Goal: Task Accomplishment & Management: Use online tool/utility

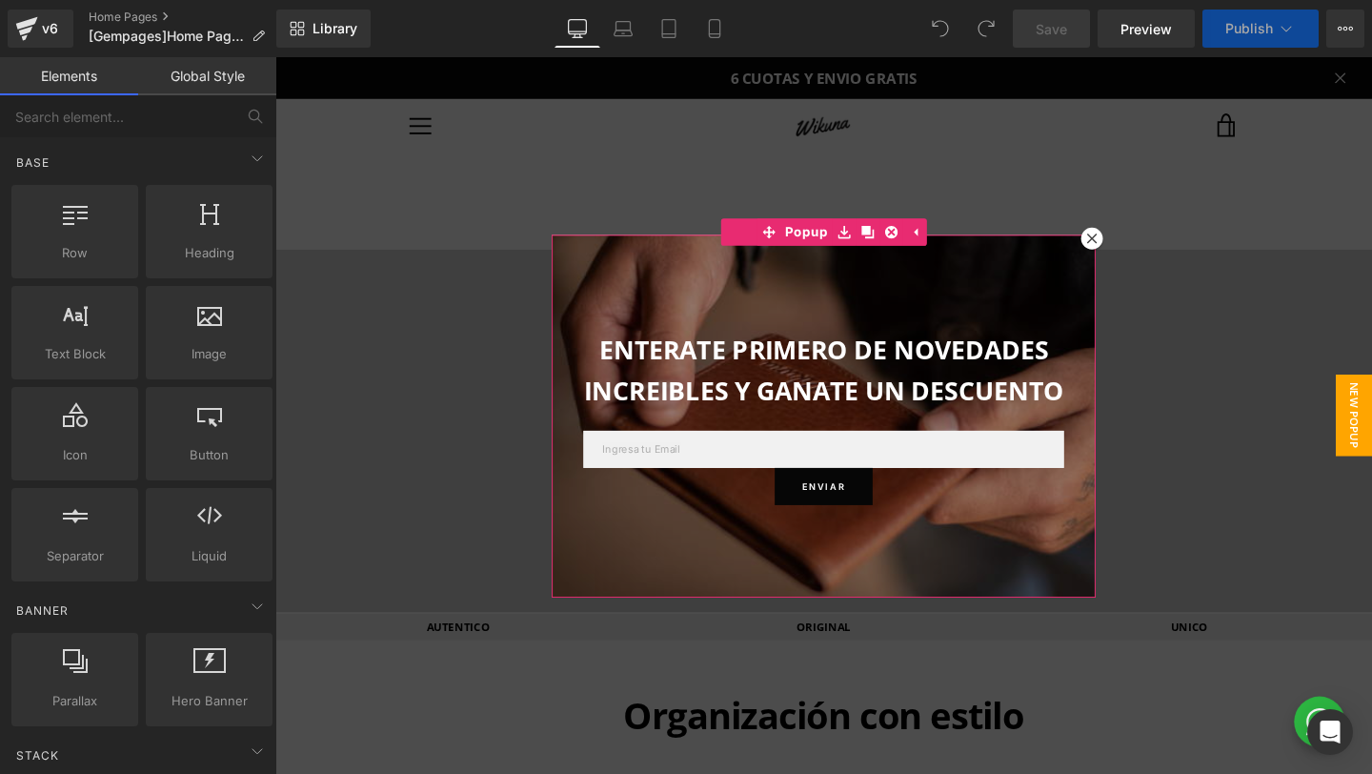
click at [1128, 244] on icon at bounding box center [1133, 247] width 10 height 10
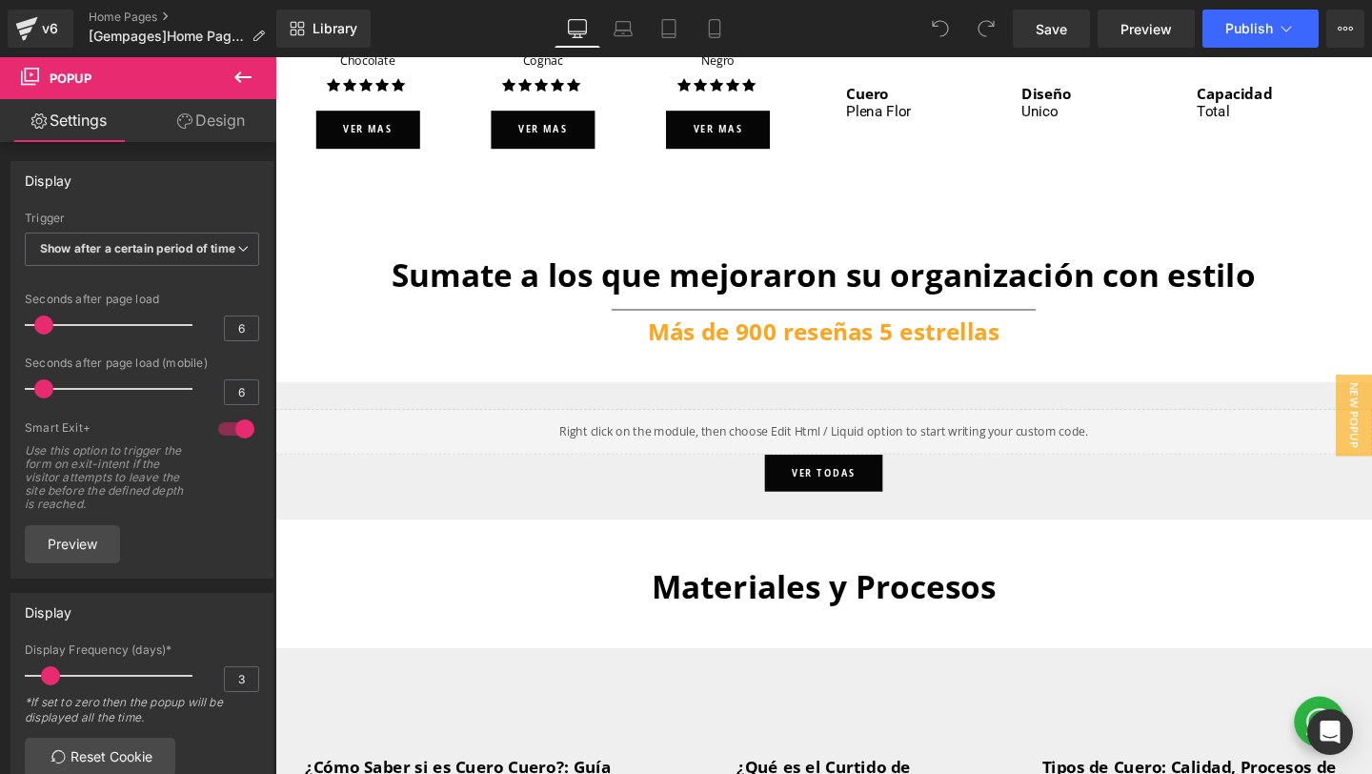
scroll to position [4692, 0]
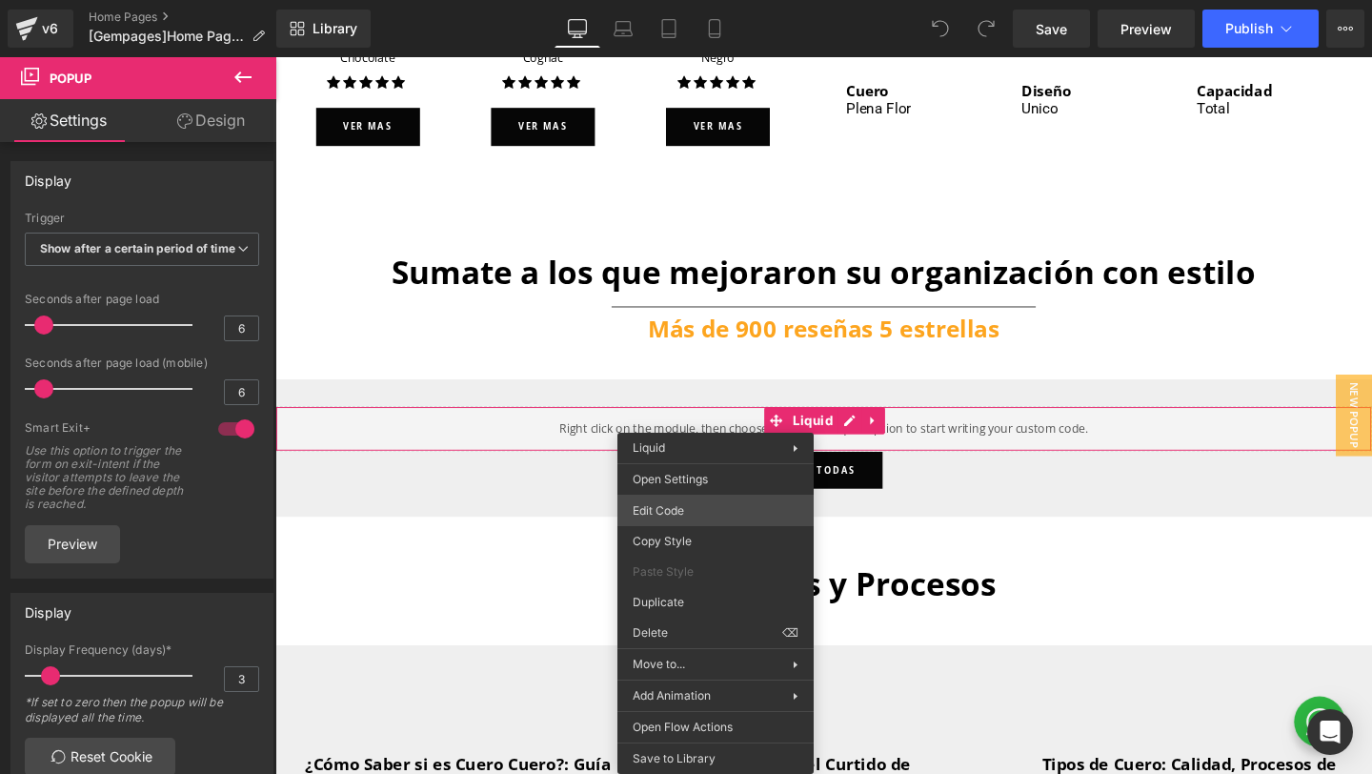
click at [657, 0] on div "You are previewing how the will restyle your page. You can not edit Elements in…" at bounding box center [686, 0] width 1372 height 0
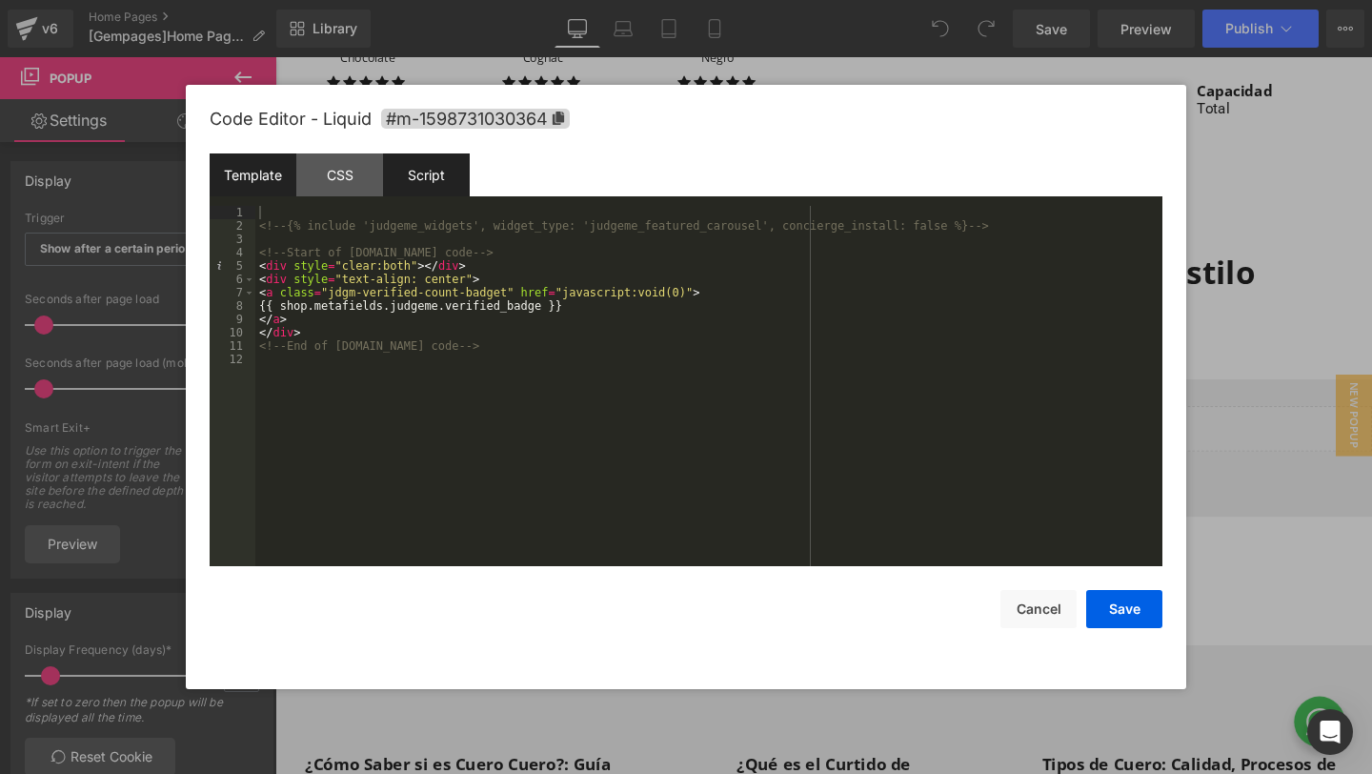
click at [436, 181] on div "Script" at bounding box center [426, 174] width 87 height 43
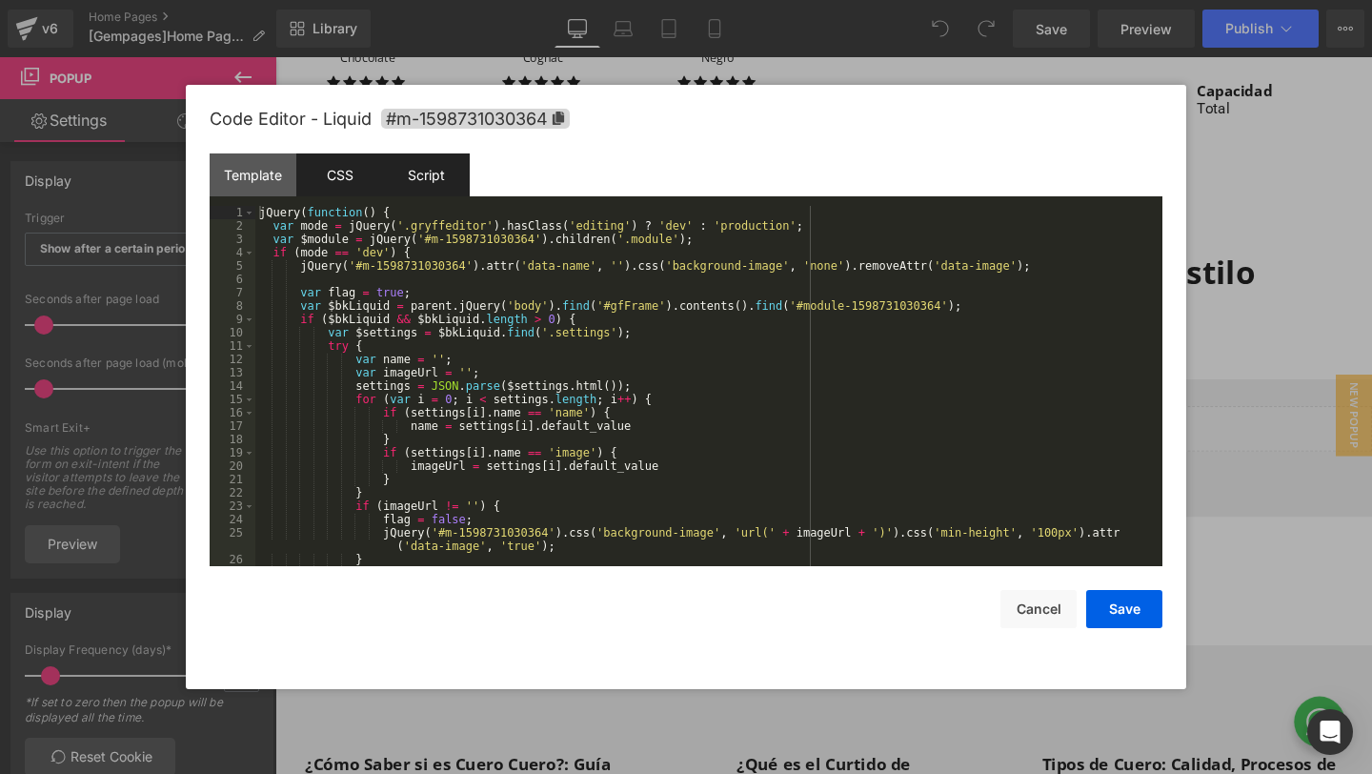
click at [365, 178] on div "CSS" at bounding box center [339, 174] width 87 height 43
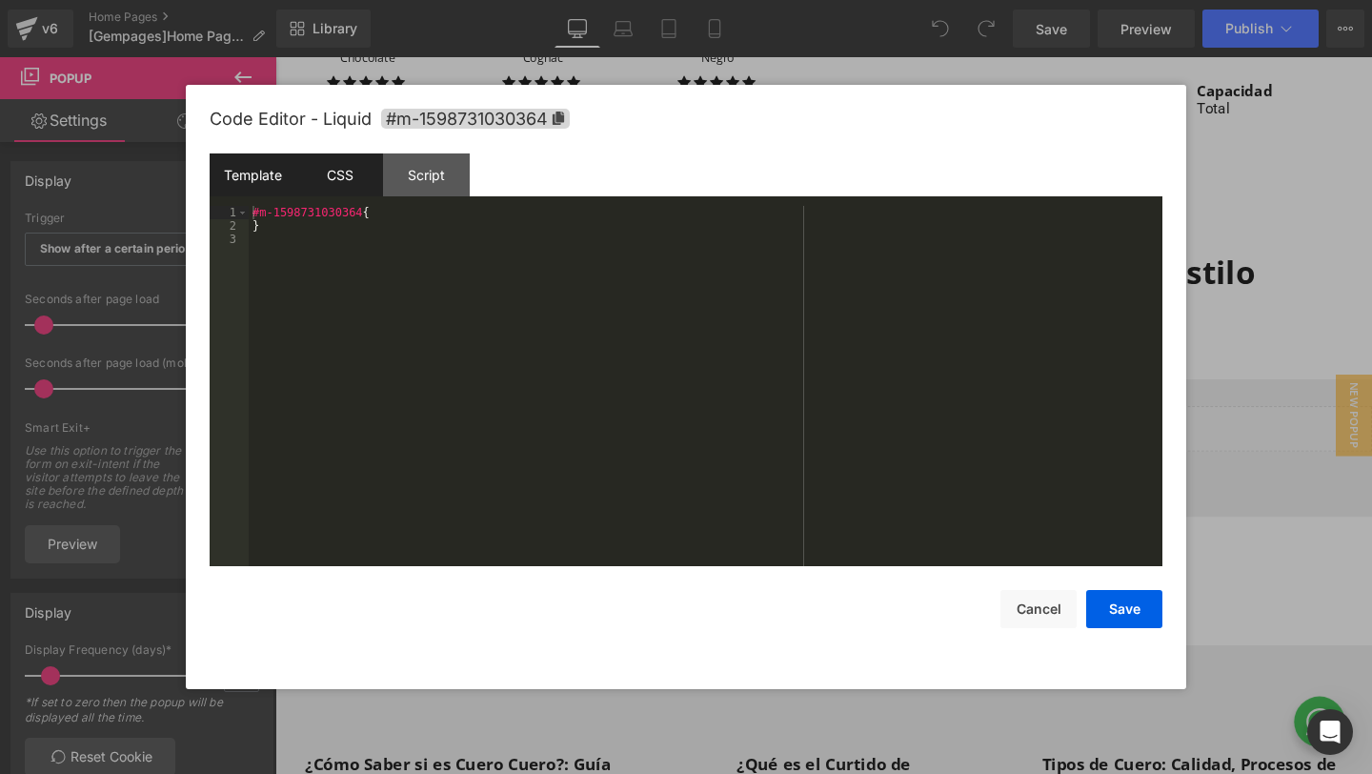
click at [253, 181] on div "Template" at bounding box center [253, 174] width 87 height 43
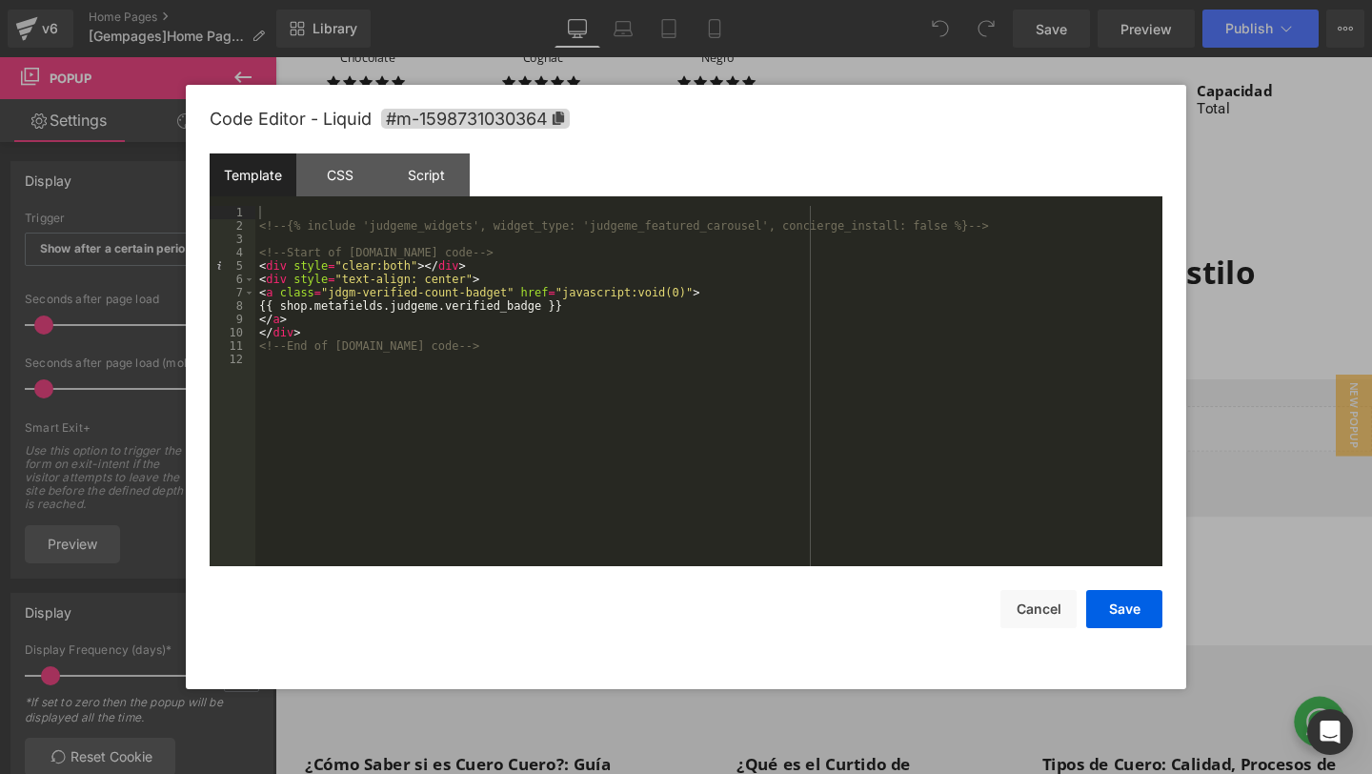
drag, startPoint x: 1290, startPoint y: 356, endPoint x: 1008, endPoint y: 301, distance: 287.4
click at [1290, 356] on div at bounding box center [686, 387] width 1372 height 774
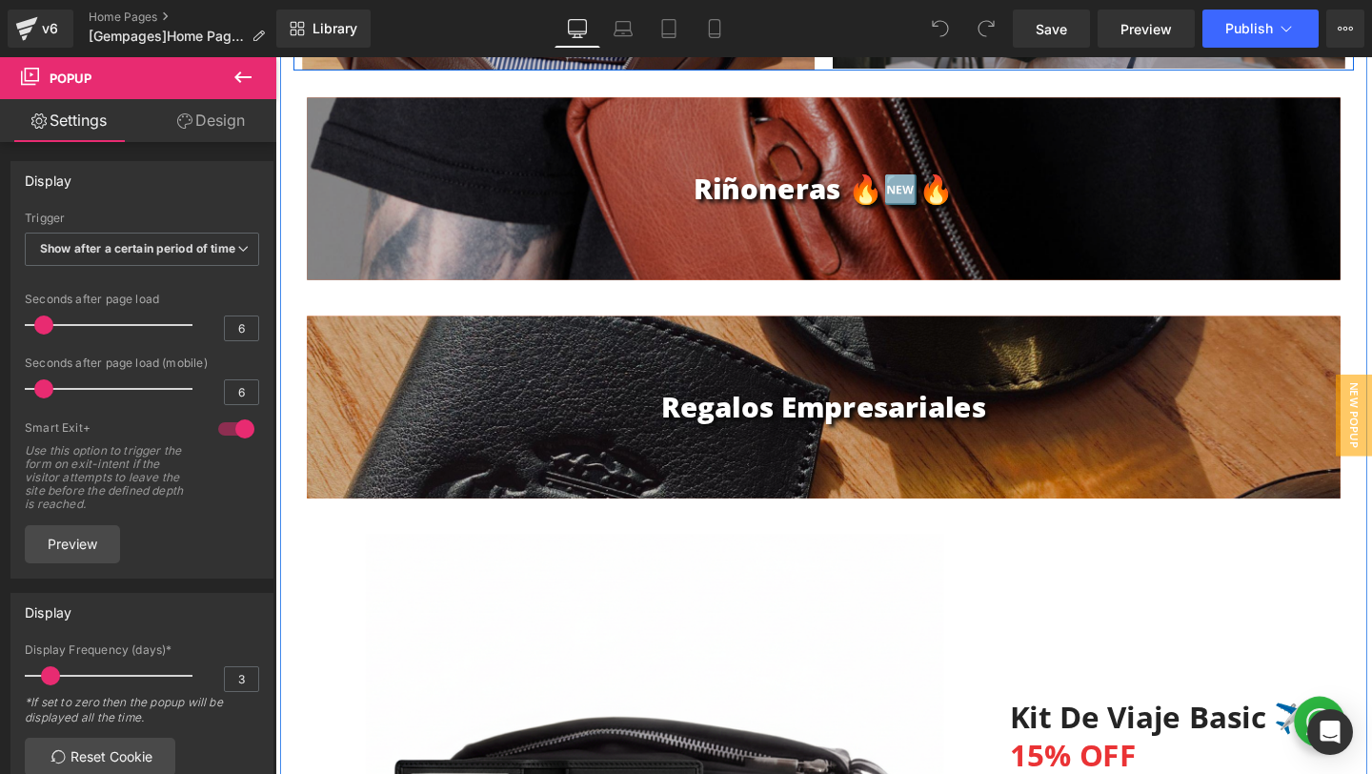
scroll to position [1856, 0]
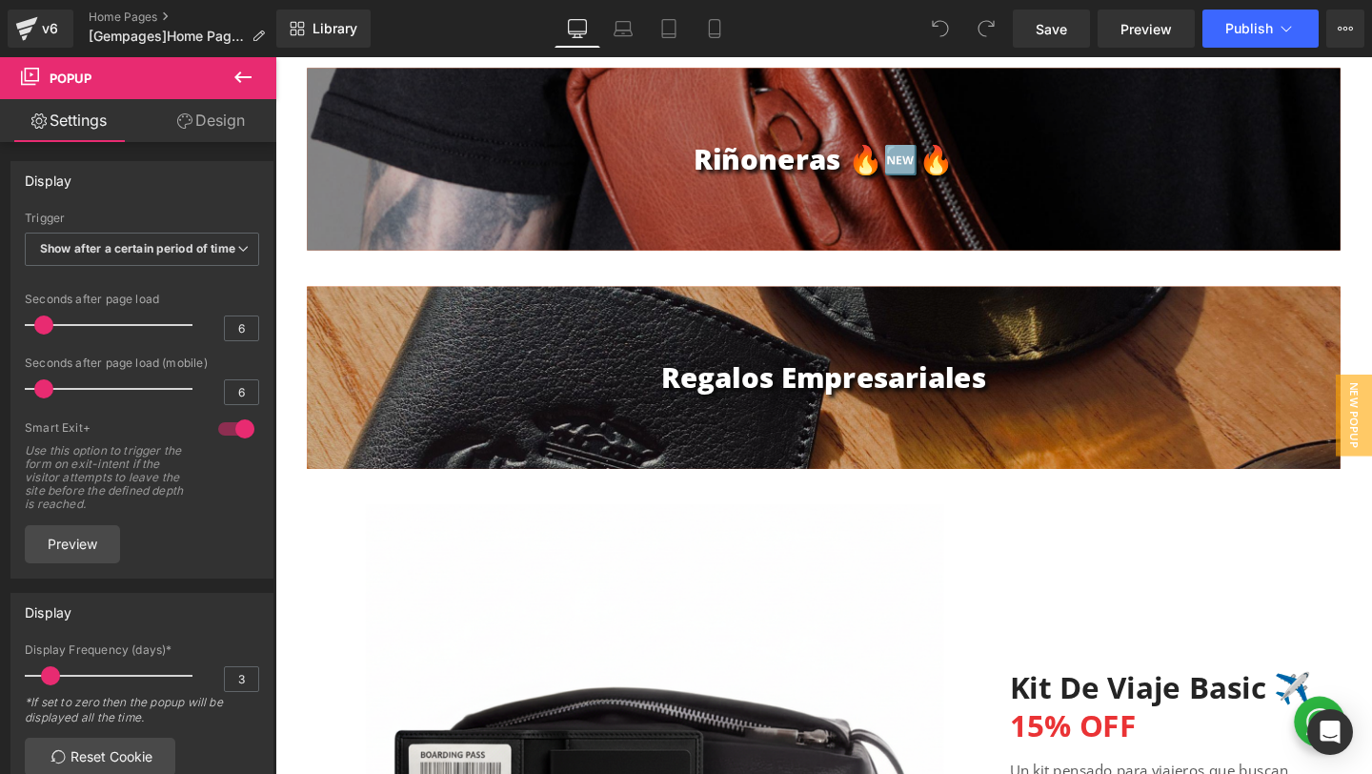
click at [253, 82] on icon at bounding box center [243, 77] width 23 height 23
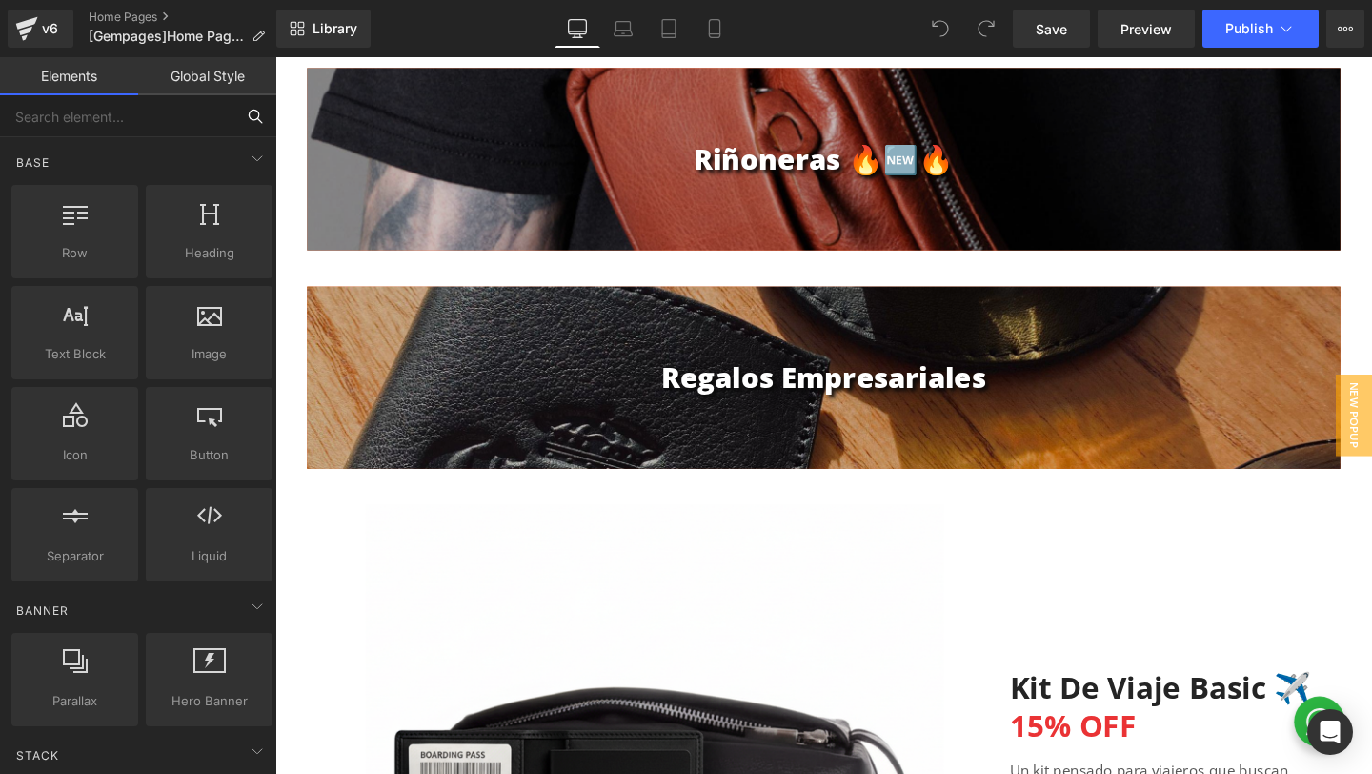
click at [157, 120] on input "text" at bounding box center [117, 116] width 234 height 42
type input "liq"
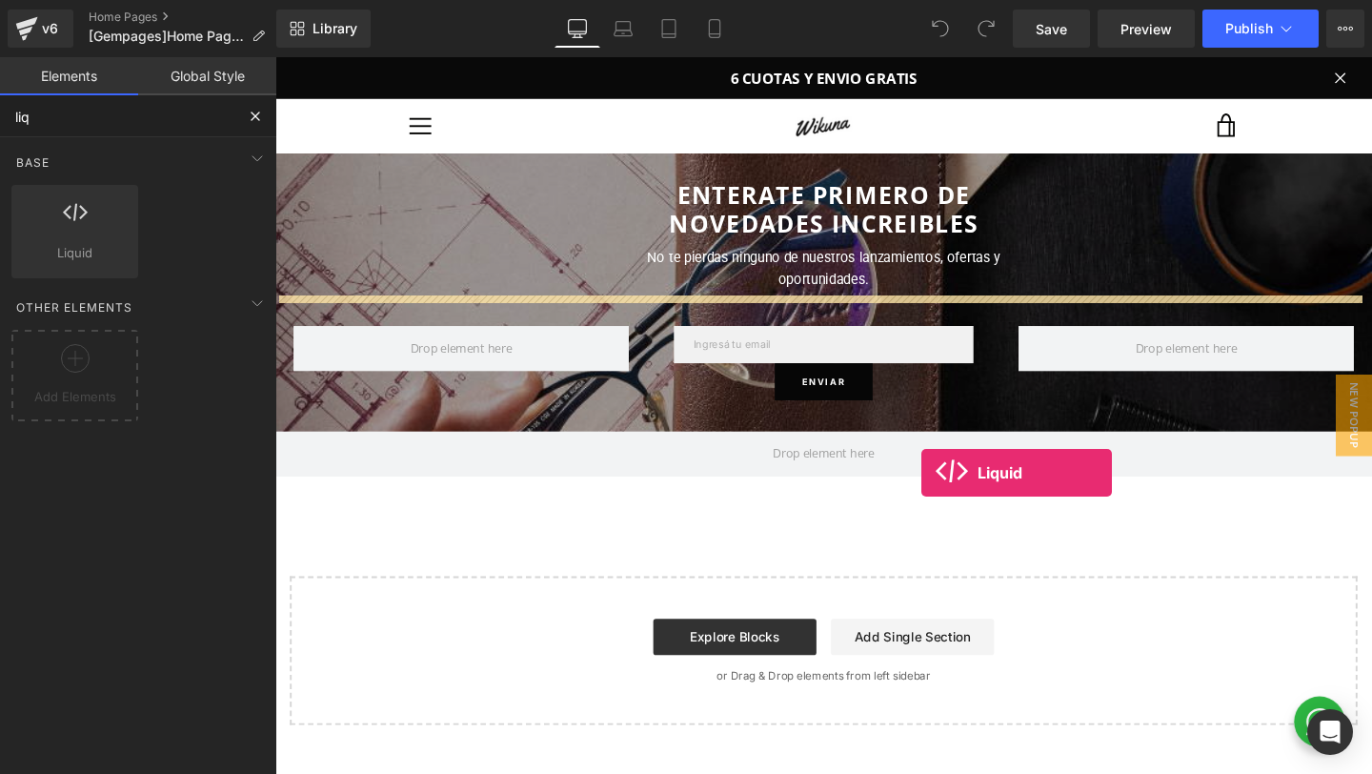
scroll to position [5933, 0]
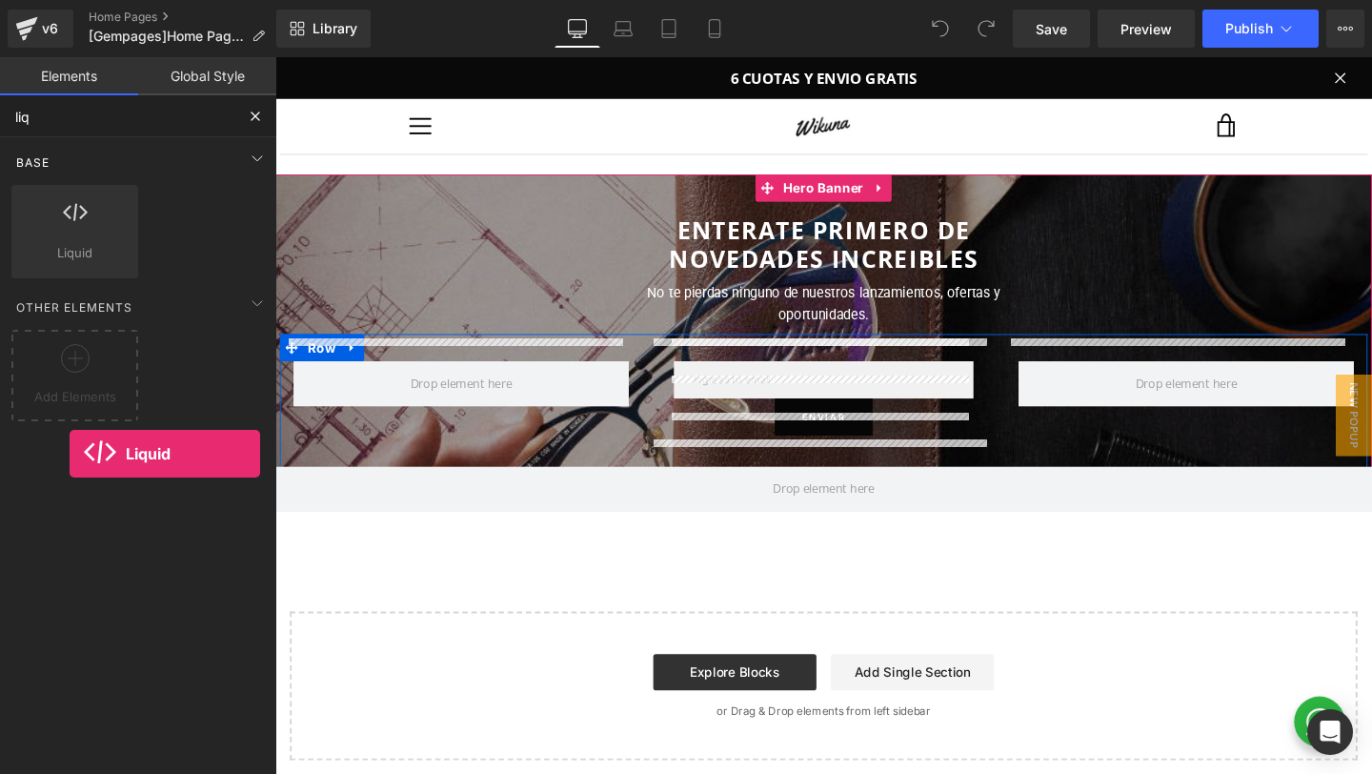
drag, startPoint x: 85, startPoint y: 251, endPoint x: 70, endPoint y: 164, distance: 88.0
click at [70, 164] on div "Base Row rows, columns, layouts, div Heading headings, titles, h1,h2,h3,h4,h5,h…" at bounding box center [142, 209] width 269 height 145
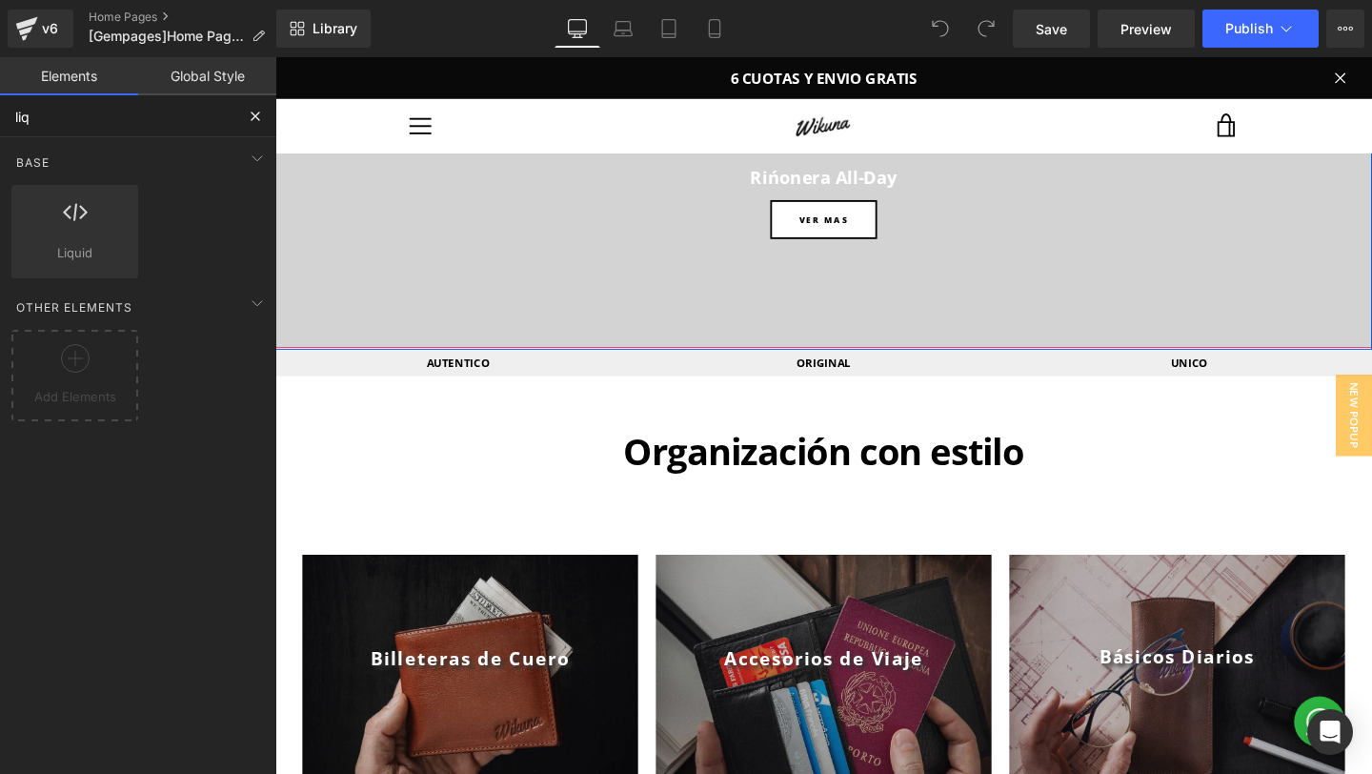
scroll to position [0, 0]
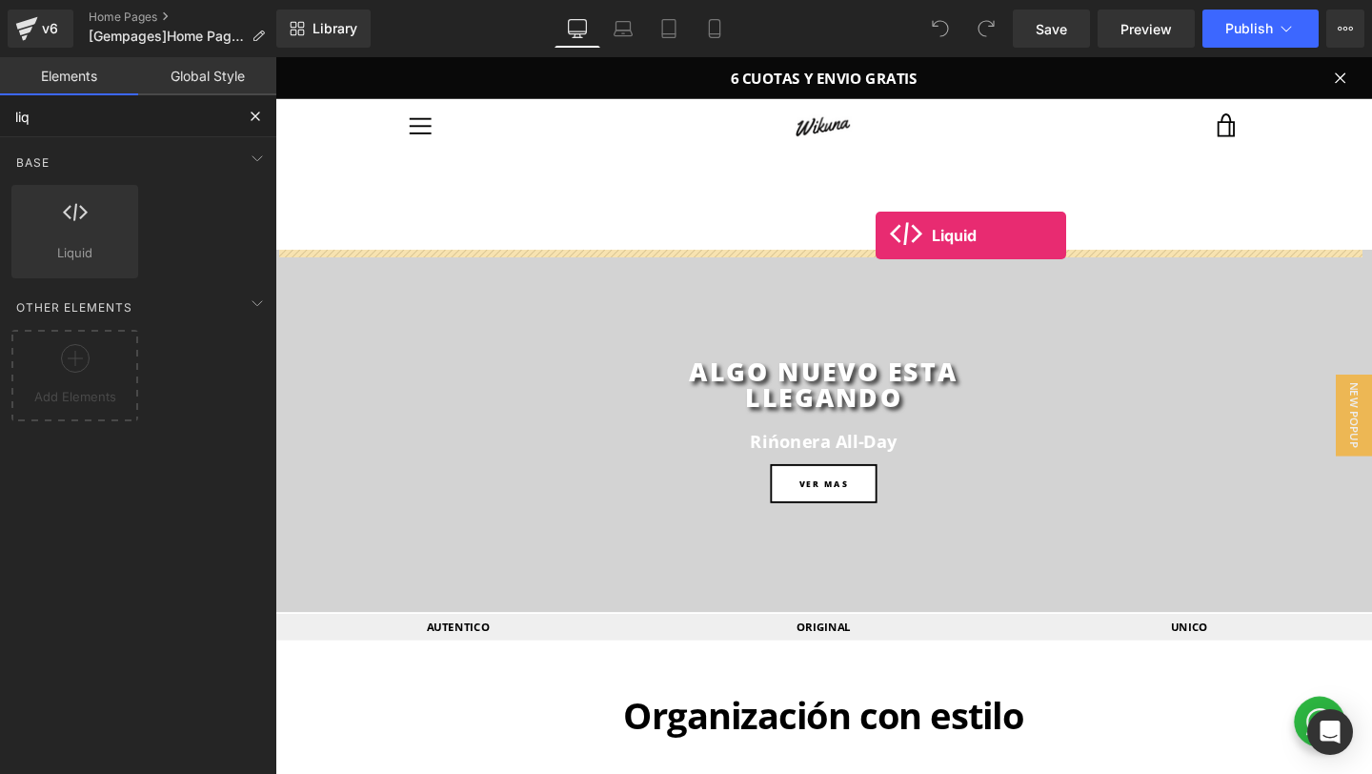
drag, startPoint x: 360, startPoint y: 296, endPoint x: 906, endPoint y: 245, distance: 548.4
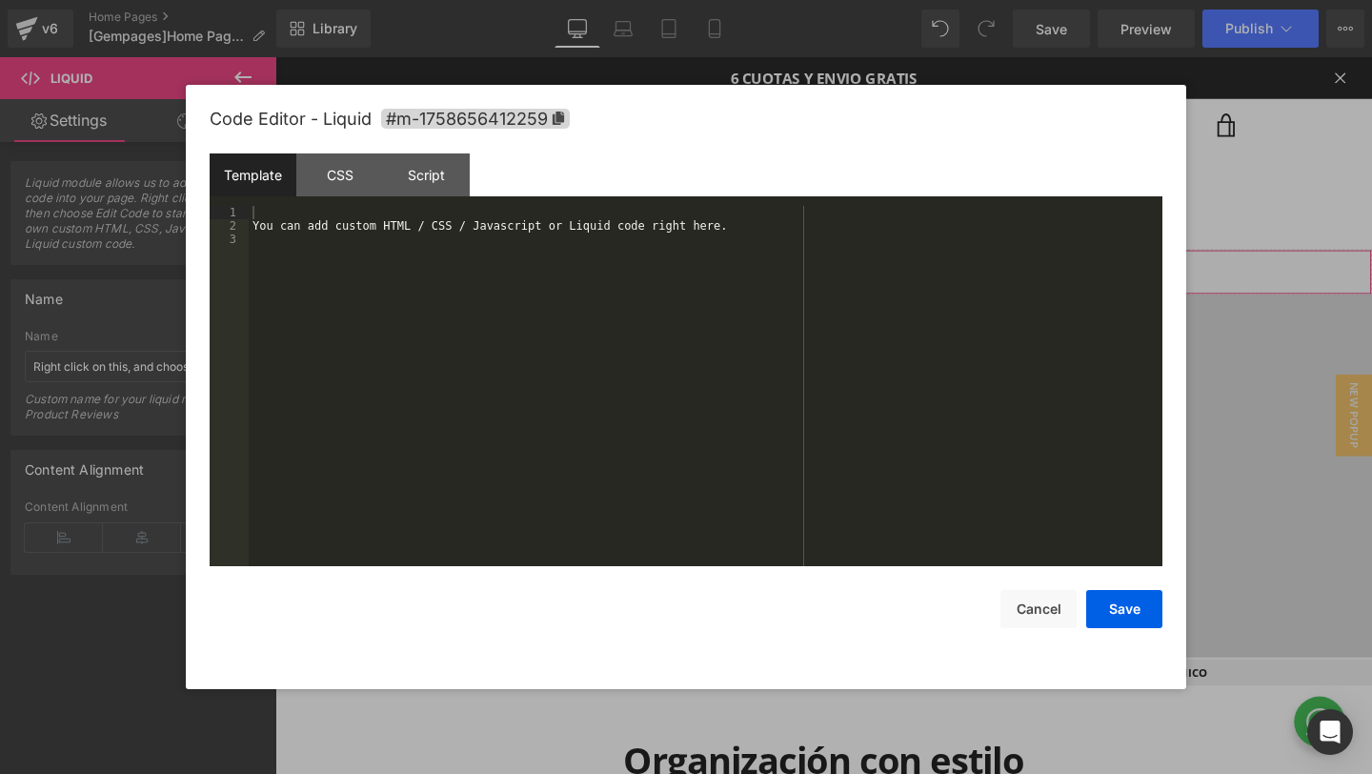
click at [695, 0] on div "Liquid You are previewing how the will restyle your page. You can not edit Elem…" at bounding box center [686, 0] width 1372 height 0
click at [596, 382] on div "You can add custom HTML / CSS / Javascript or Liquid code right here." at bounding box center [706, 399] width 914 height 387
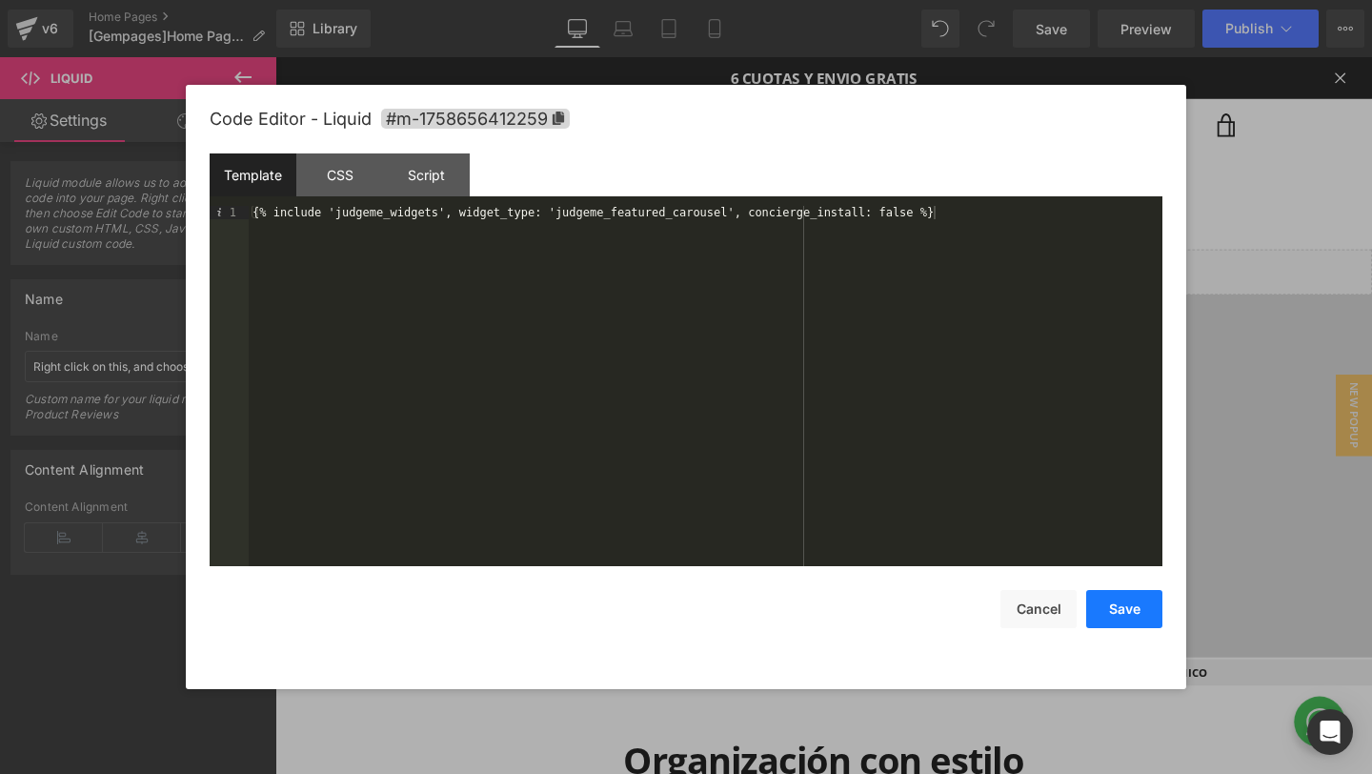
click at [1106, 614] on button "Save" at bounding box center [1124, 609] width 76 height 38
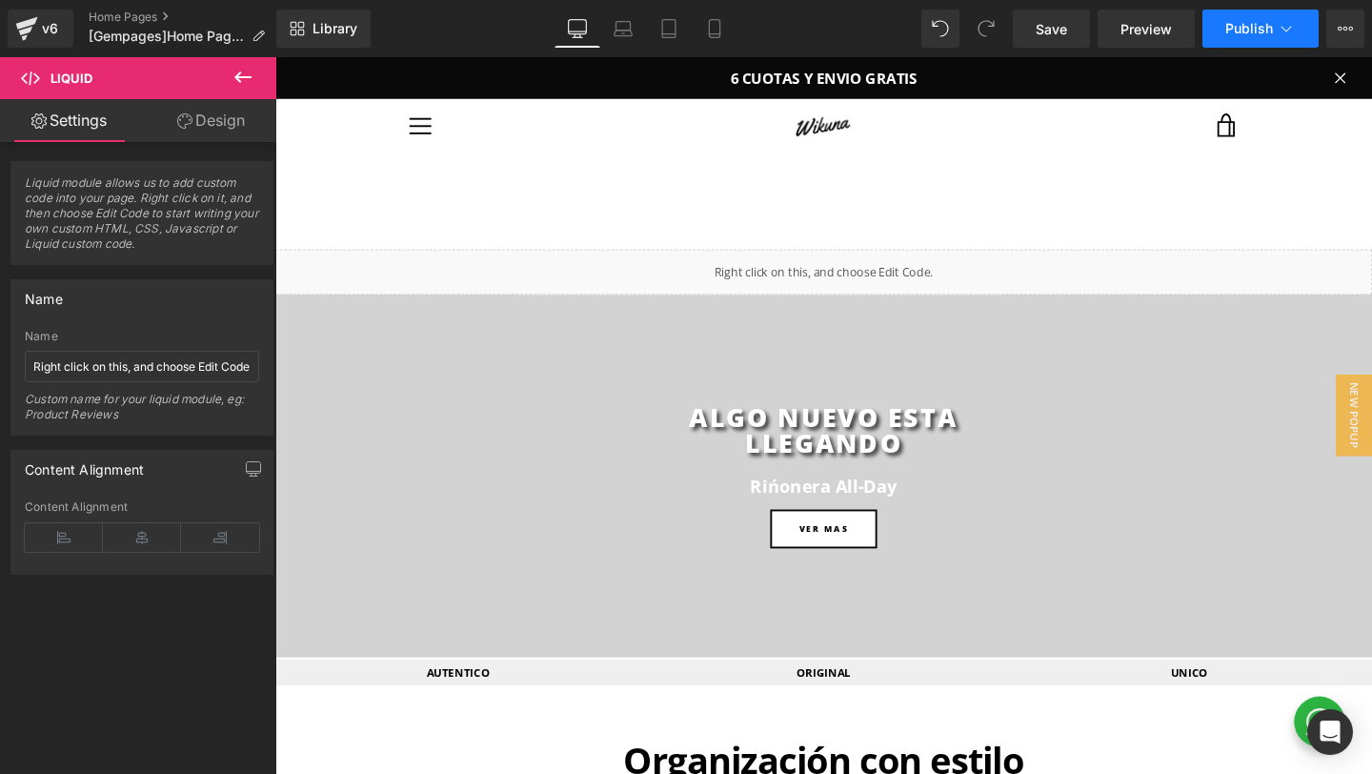
click at [1237, 17] on button "Publish" at bounding box center [1260, 29] width 116 height 38
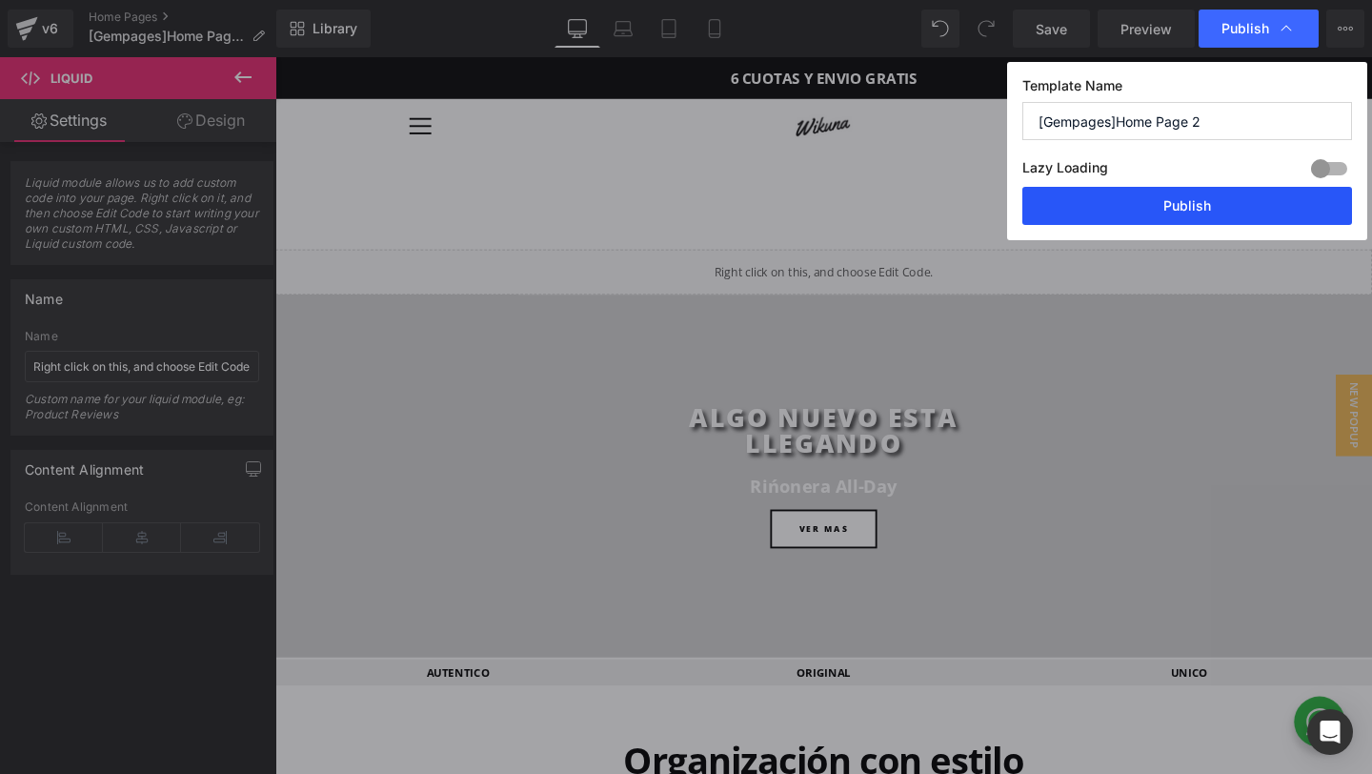
click at [1151, 206] on button "Publish" at bounding box center [1187, 206] width 330 height 38
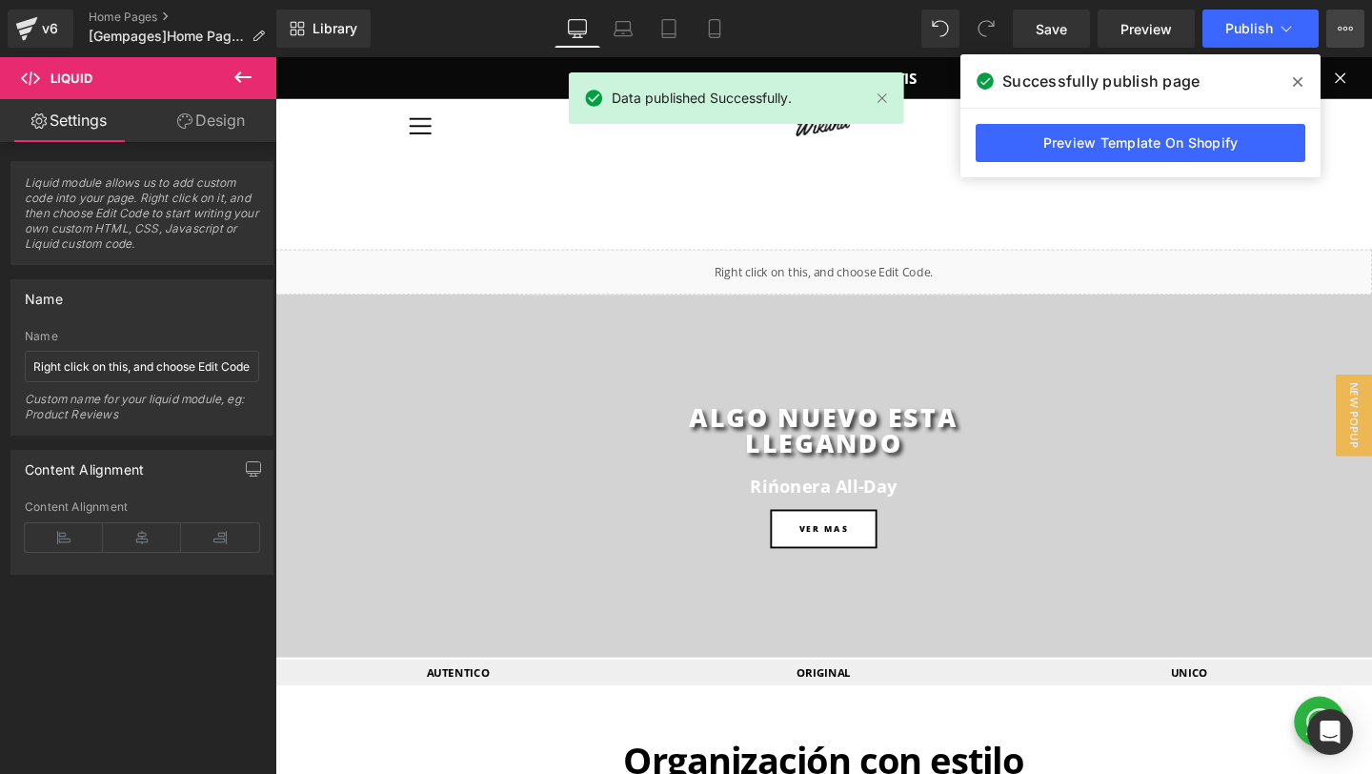
click at [1343, 31] on icon at bounding box center [1345, 28] width 15 height 15
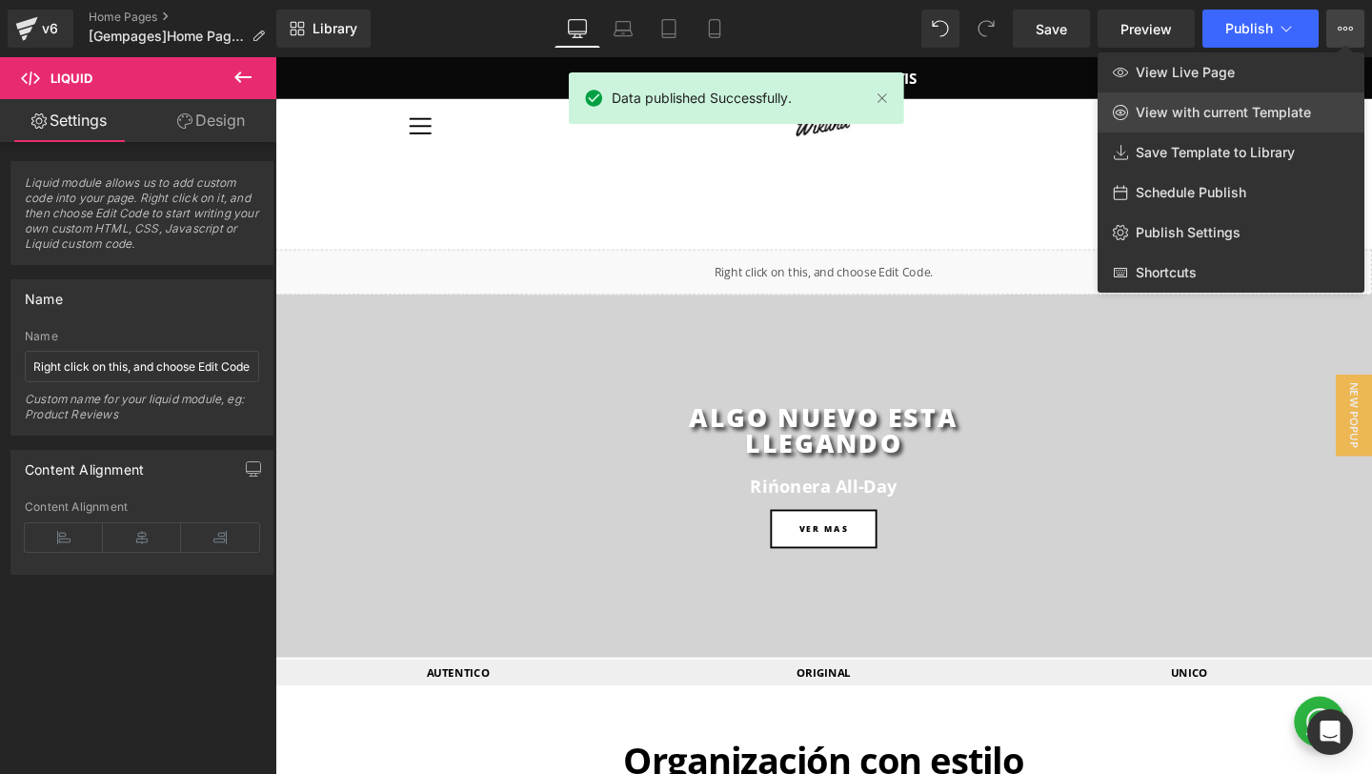
click at [1213, 122] on link "View with current Template" at bounding box center [1231, 112] width 267 height 40
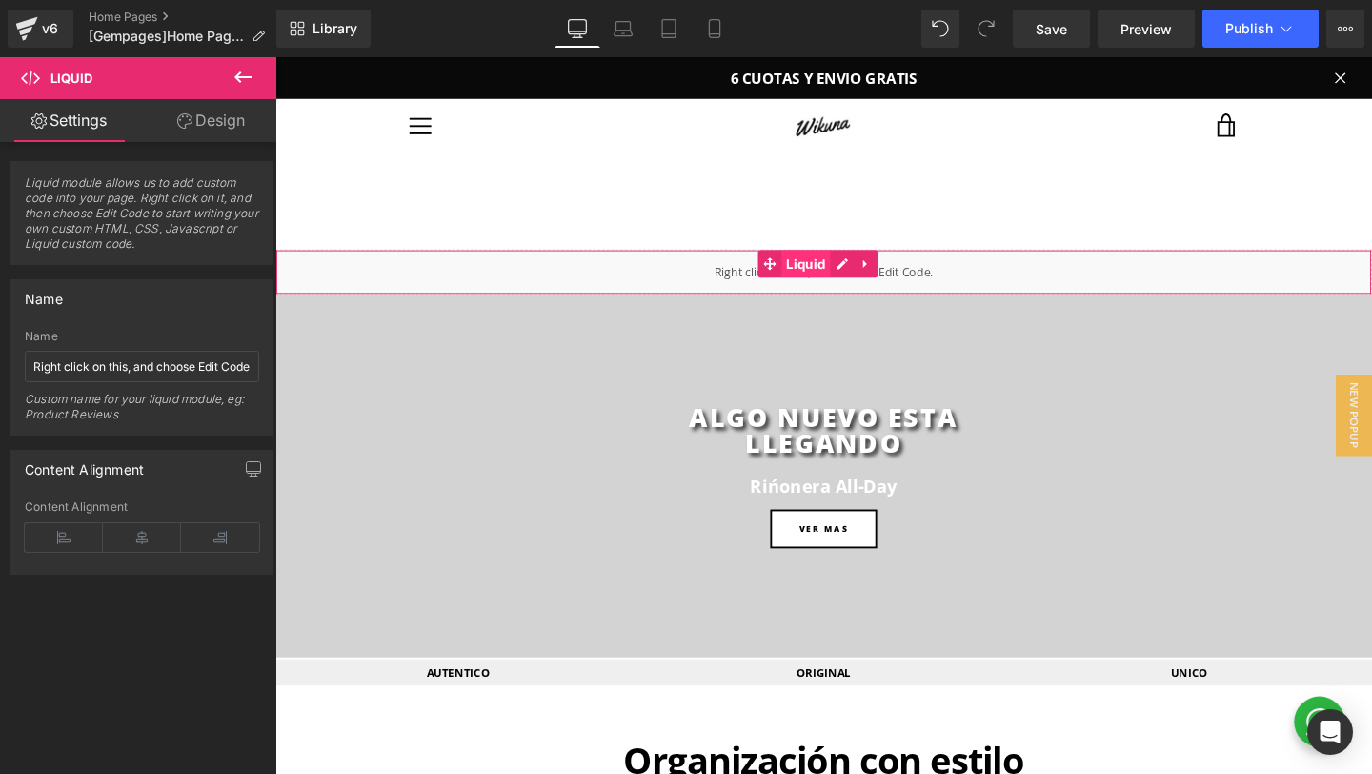
click at [826, 288] on span "Liquid" at bounding box center [833, 274] width 52 height 29
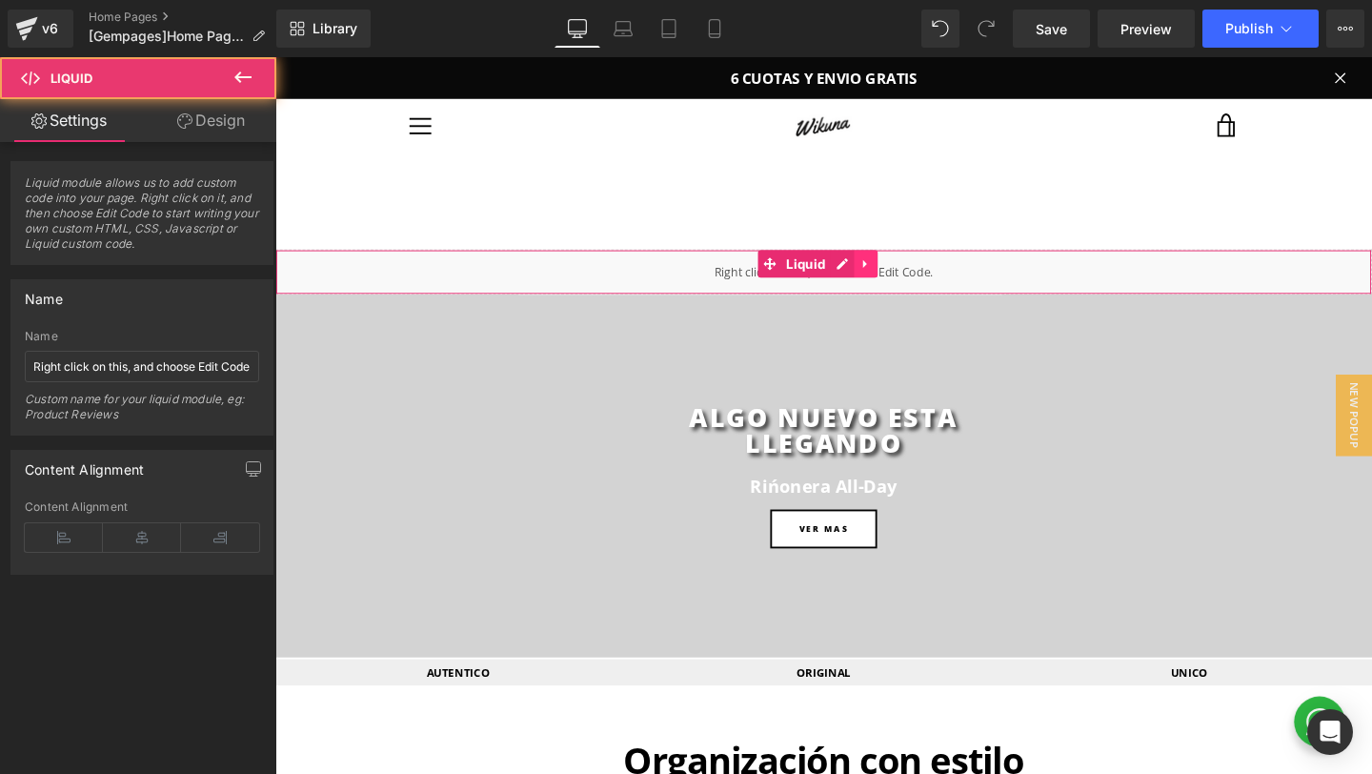
click at [891, 272] on icon at bounding box center [896, 275] width 13 height 14
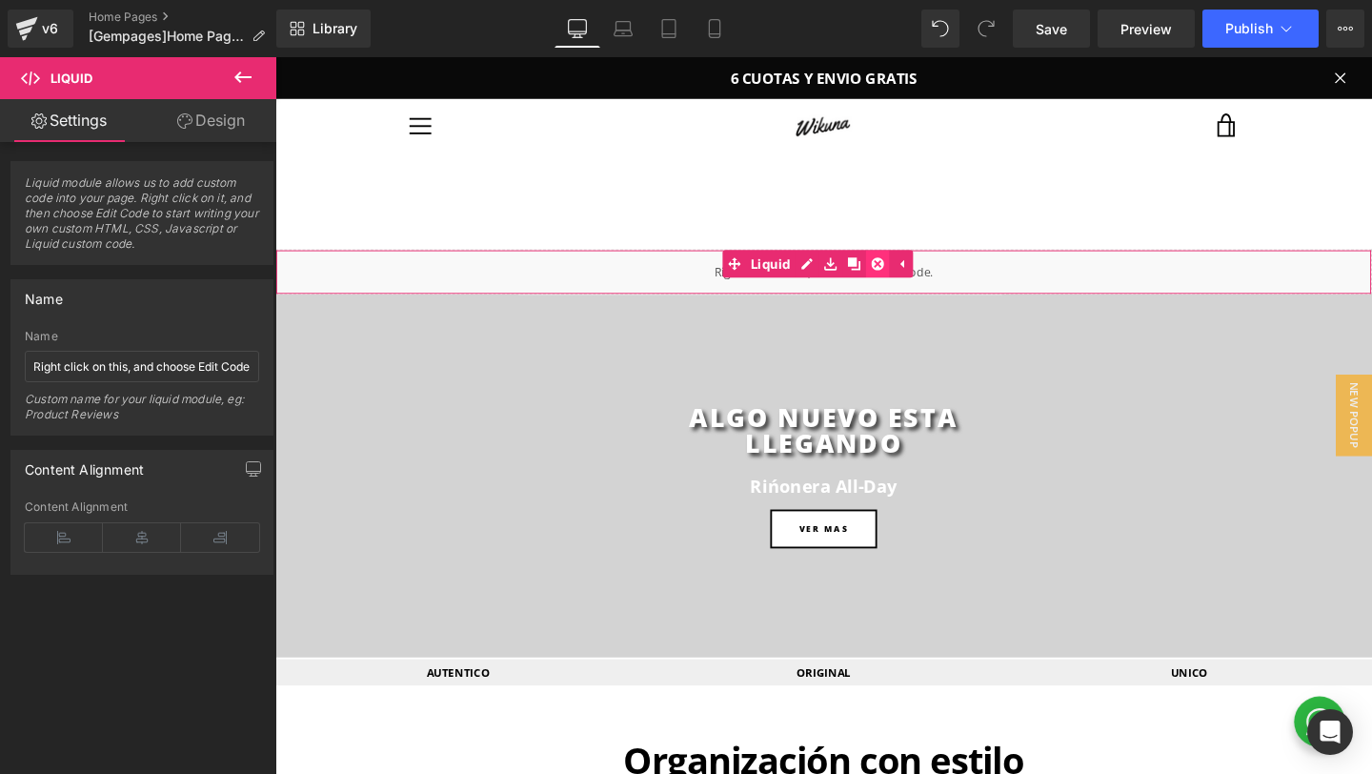
click at [912, 270] on icon at bounding box center [908, 274] width 13 height 13
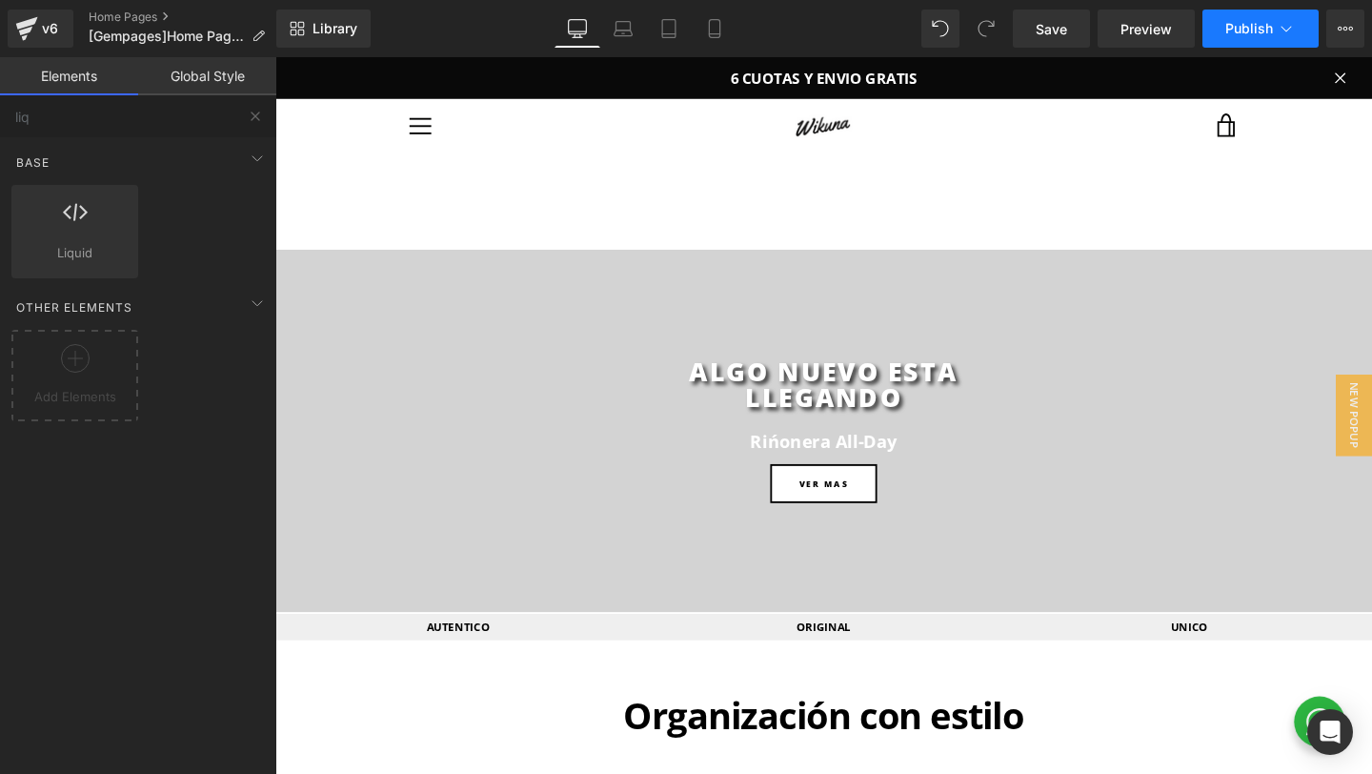
click at [1260, 16] on button "Publish" at bounding box center [1260, 29] width 116 height 38
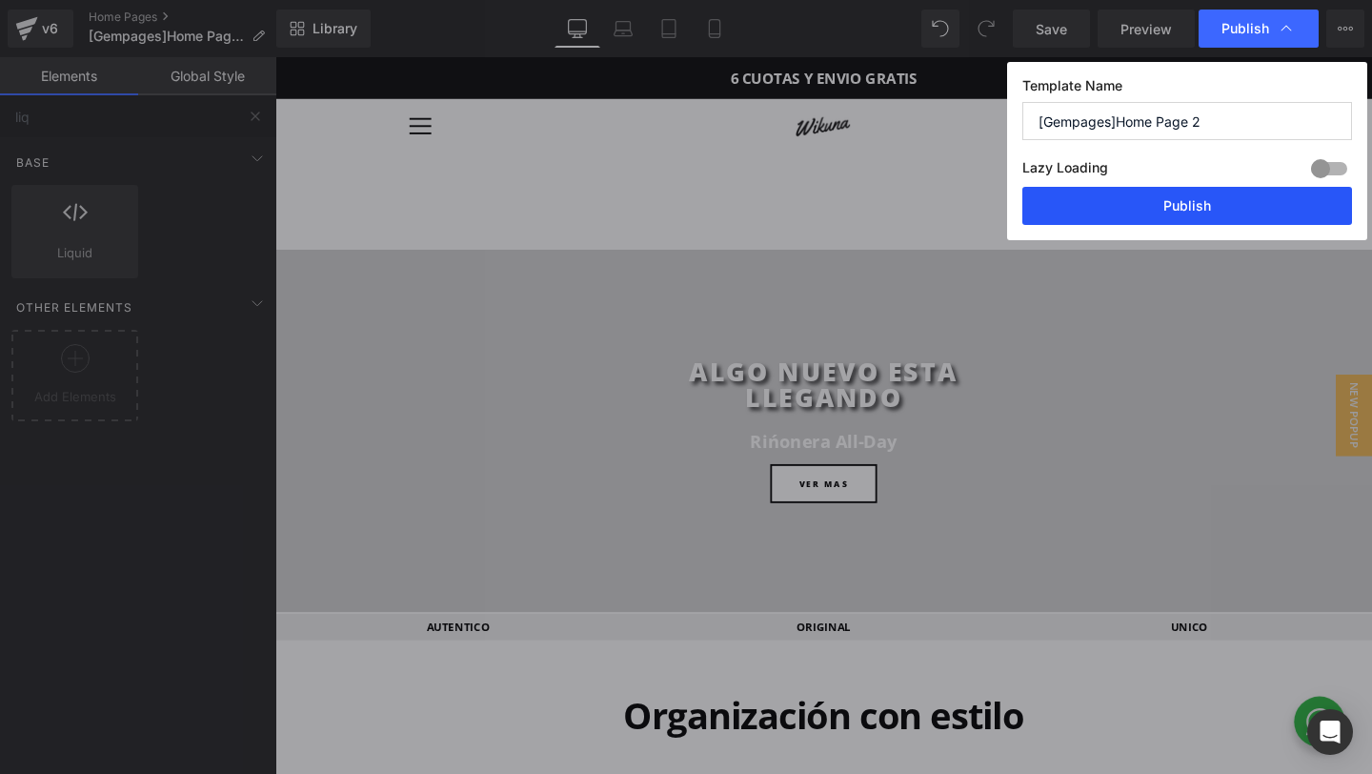
click at [1118, 214] on button "Publish" at bounding box center [1187, 206] width 330 height 38
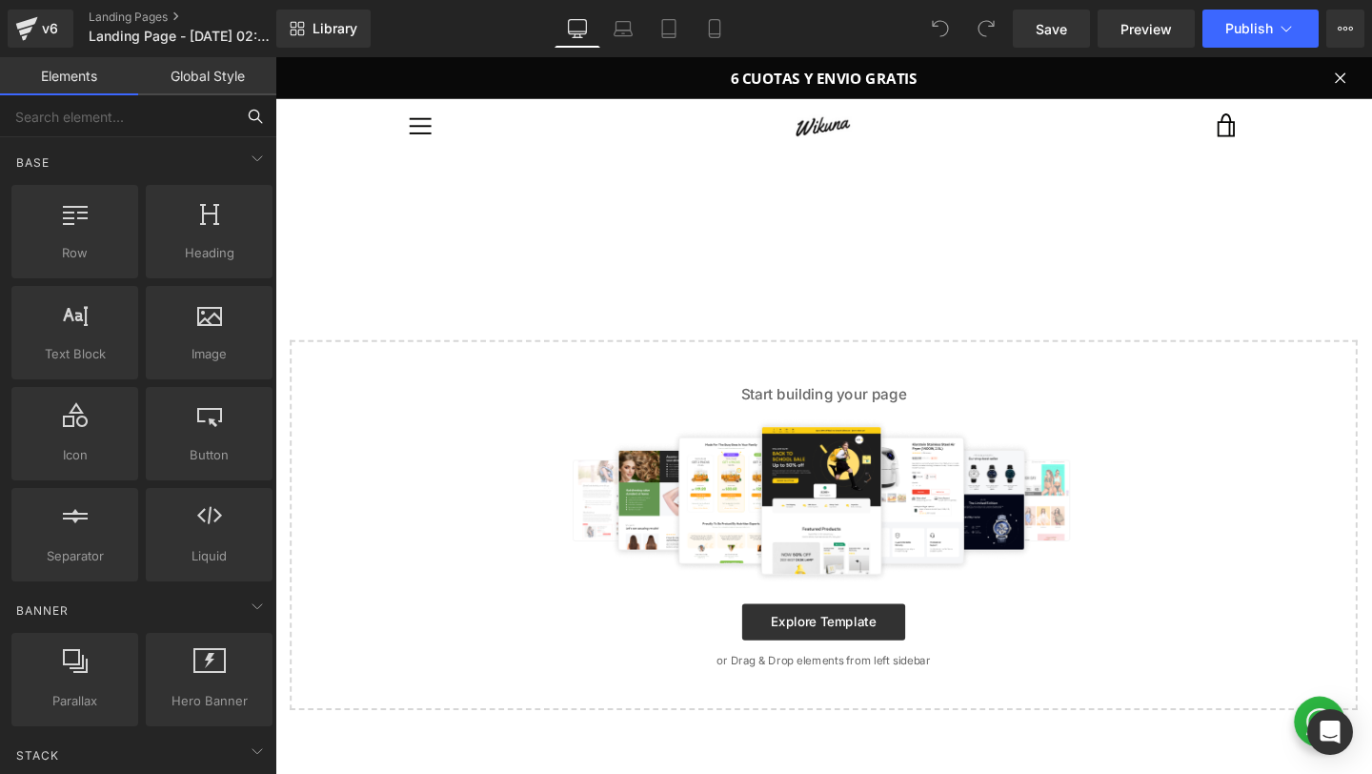
click at [88, 107] on input "text" at bounding box center [117, 116] width 234 height 42
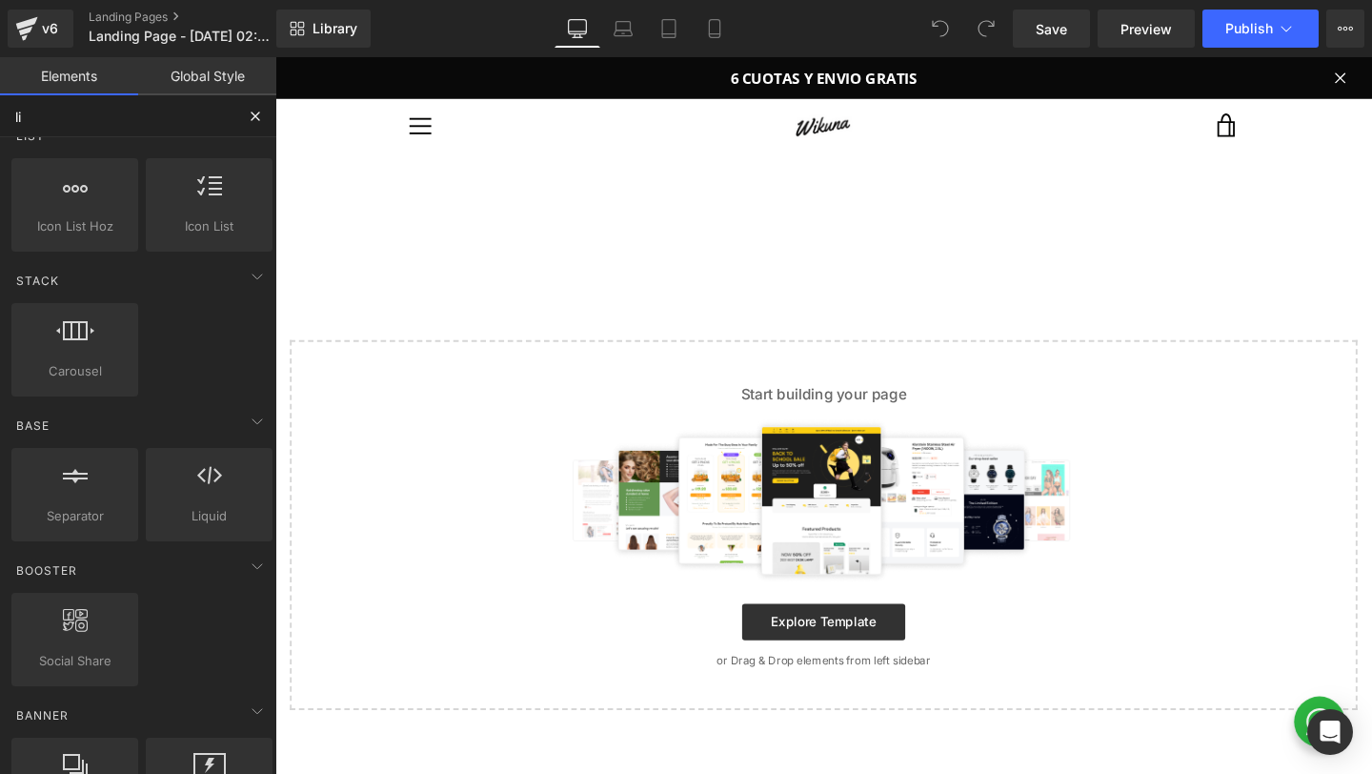
scroll to position [625, 0]
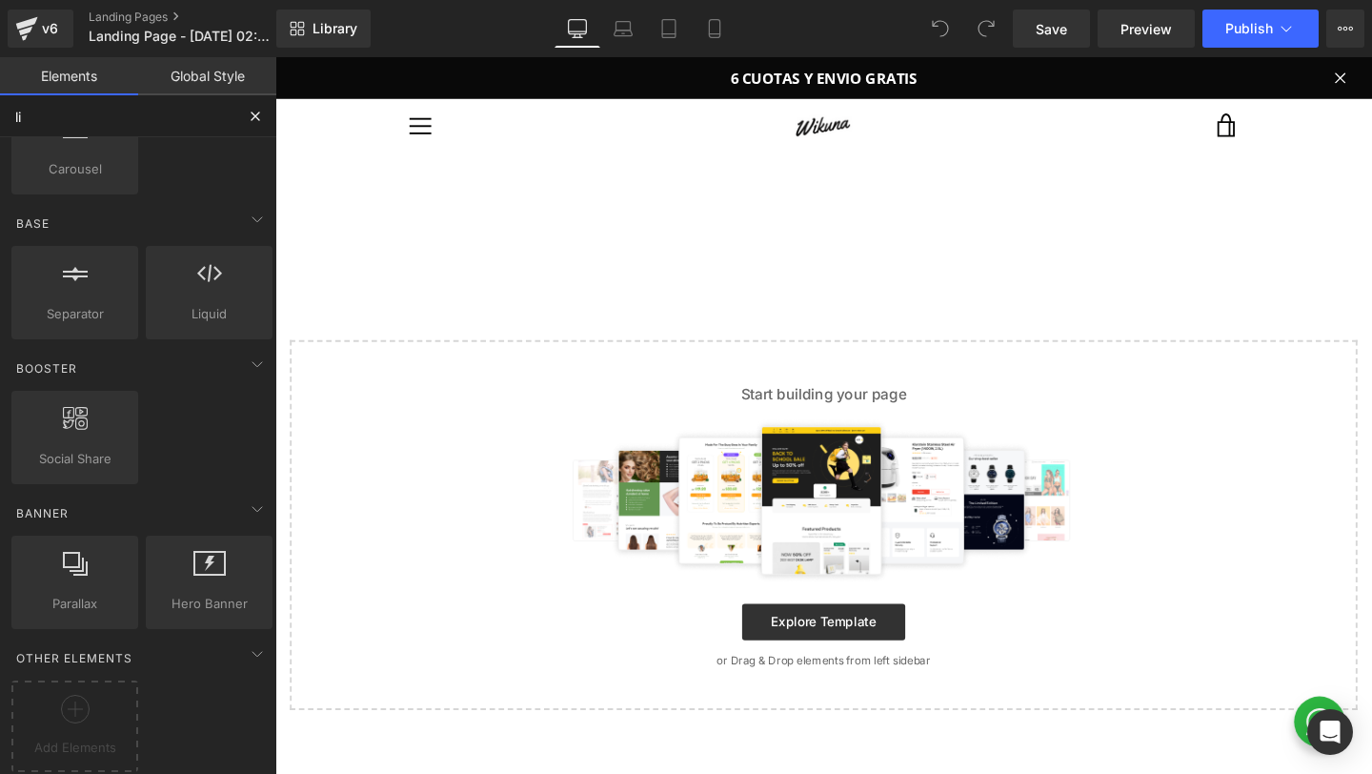
type input "liq"
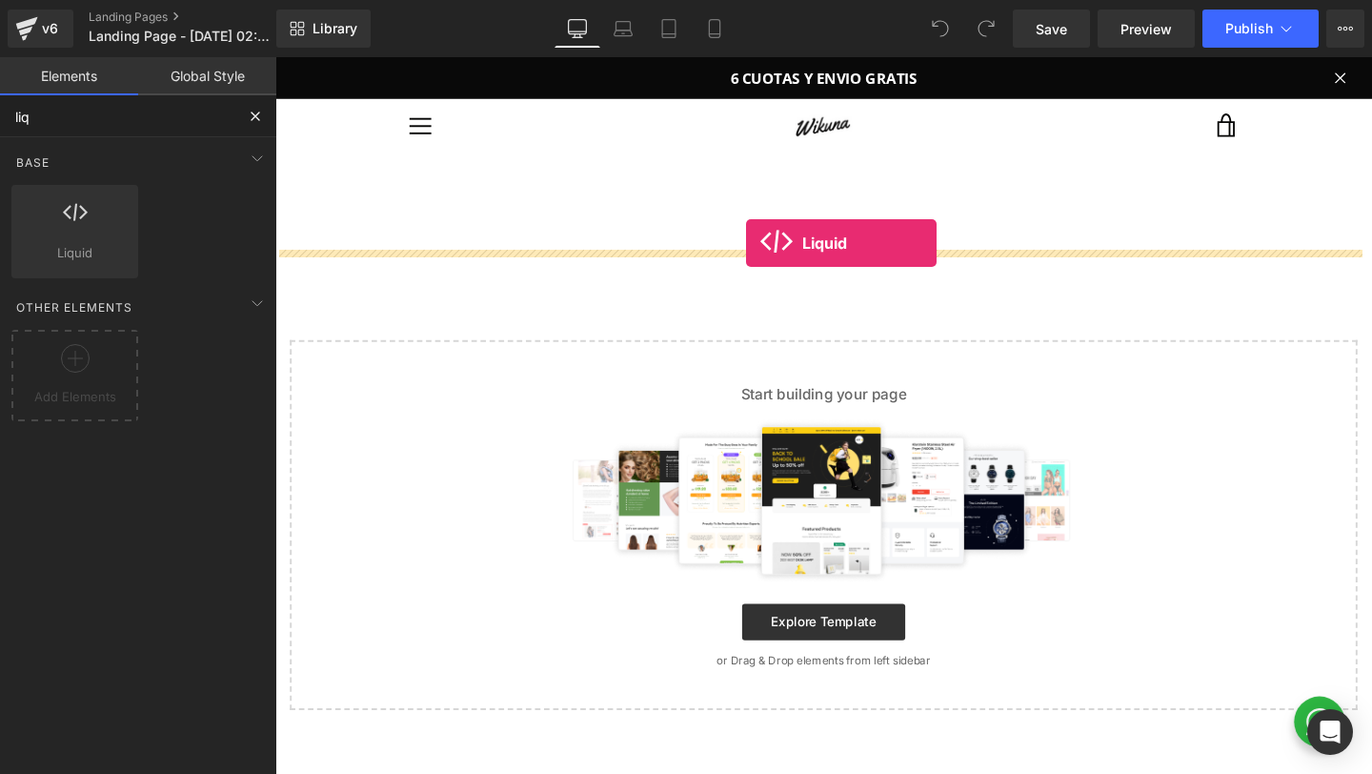
drag, startPoint x: 362, startPoint y: 313, endPoint x: 770, endPoint y: 253, distance: 412.3
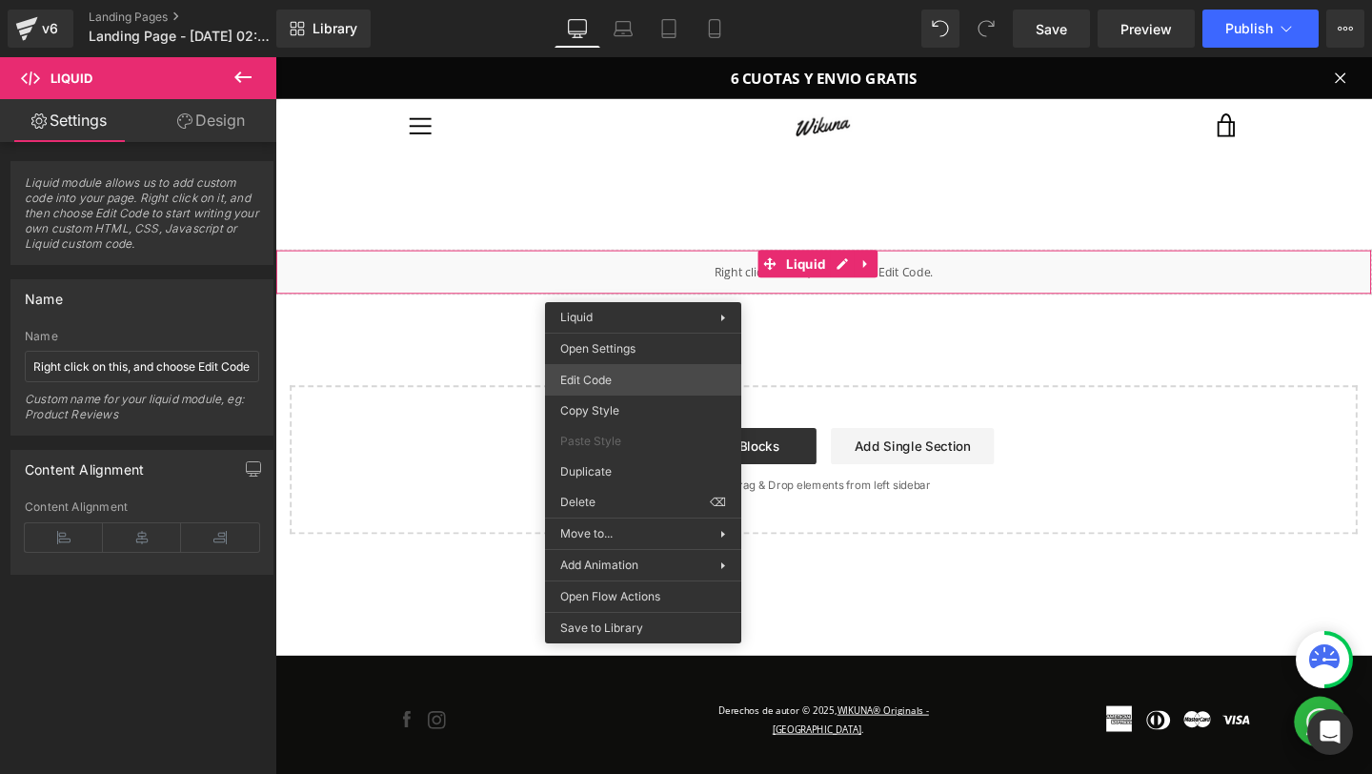
click at [620, 0] on div "Liquid You are previewing how the will restyle your page. You can not edit Elem…" at bounding box center [686, 0] width 1372 height 0
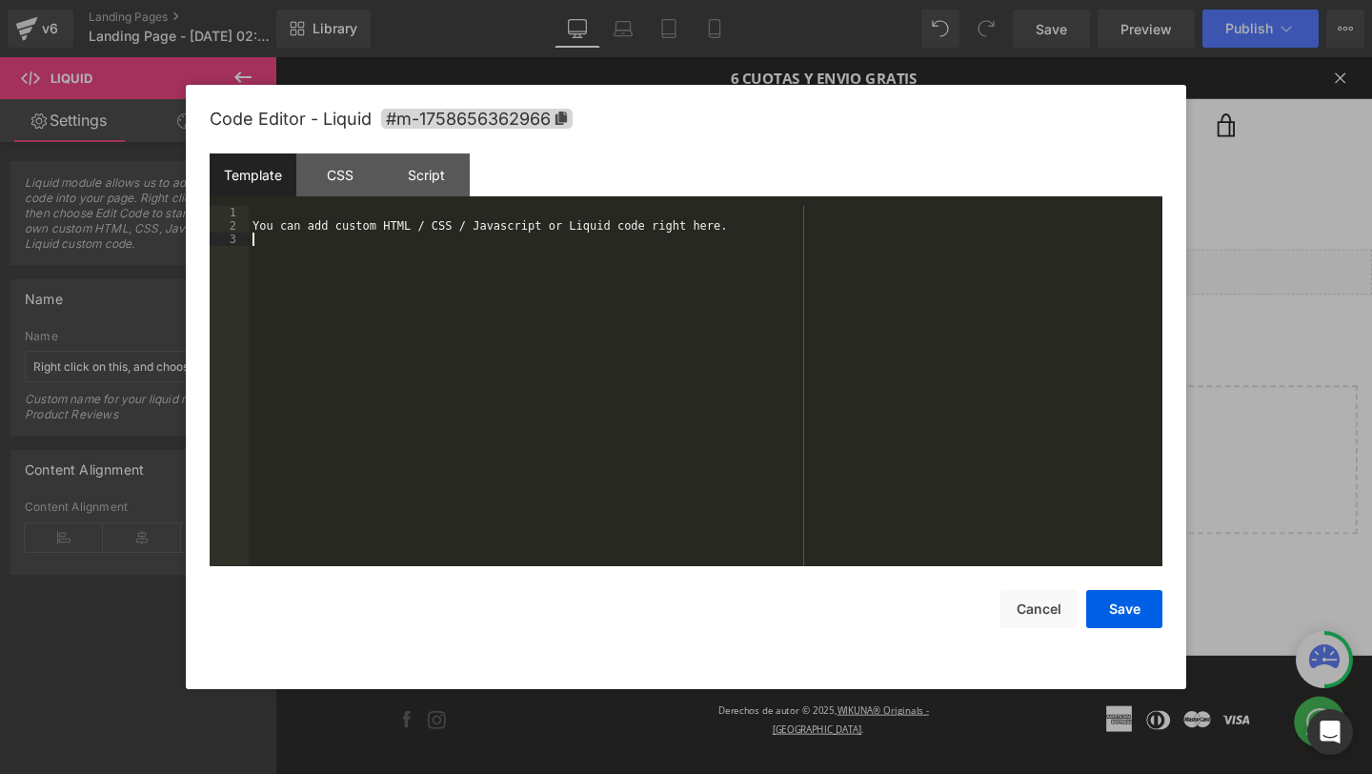
click at [617, 360] on div "You can add custom HTML / CSS / Javascript or Liquid code right here." at bounding box center [706, 399] width 914 height 387
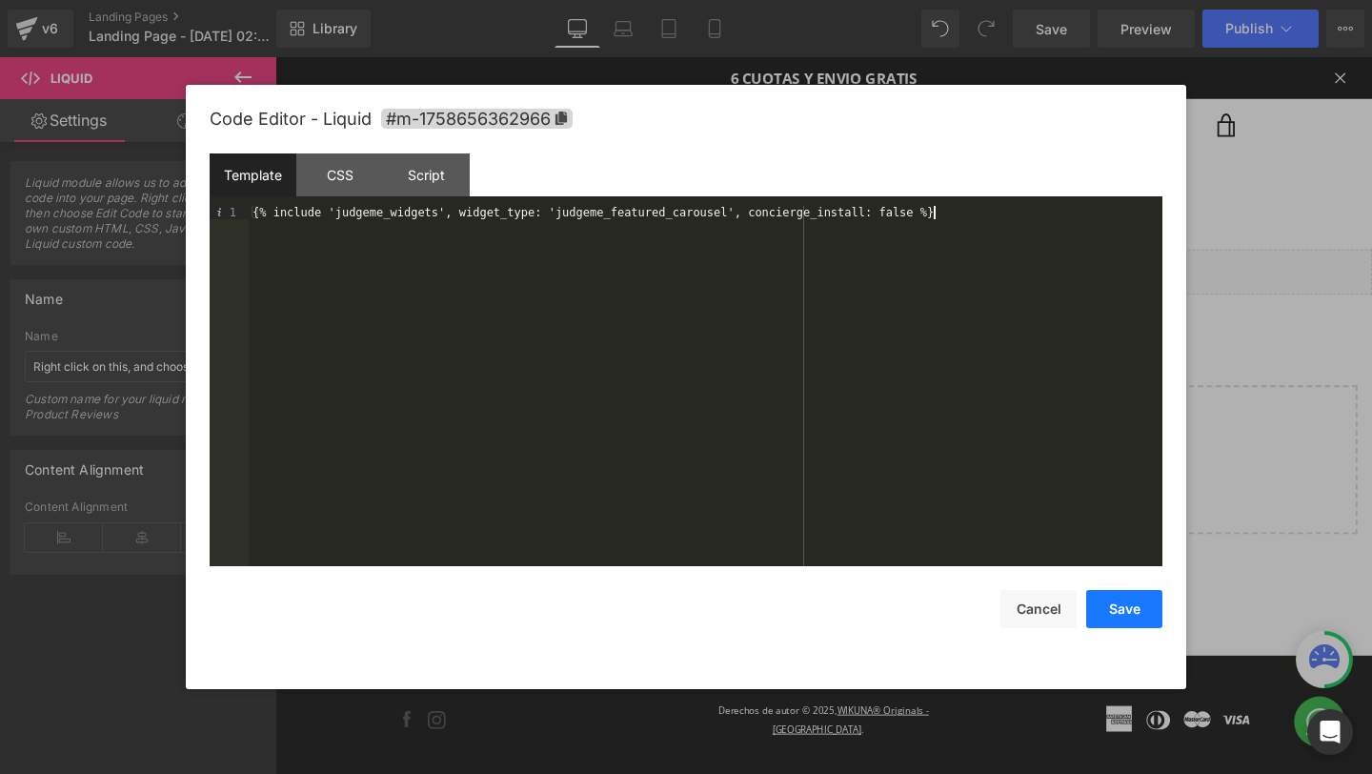
click at [1119, 607] on button "Save" at bounding box center [1124, 609] width 76 height 38
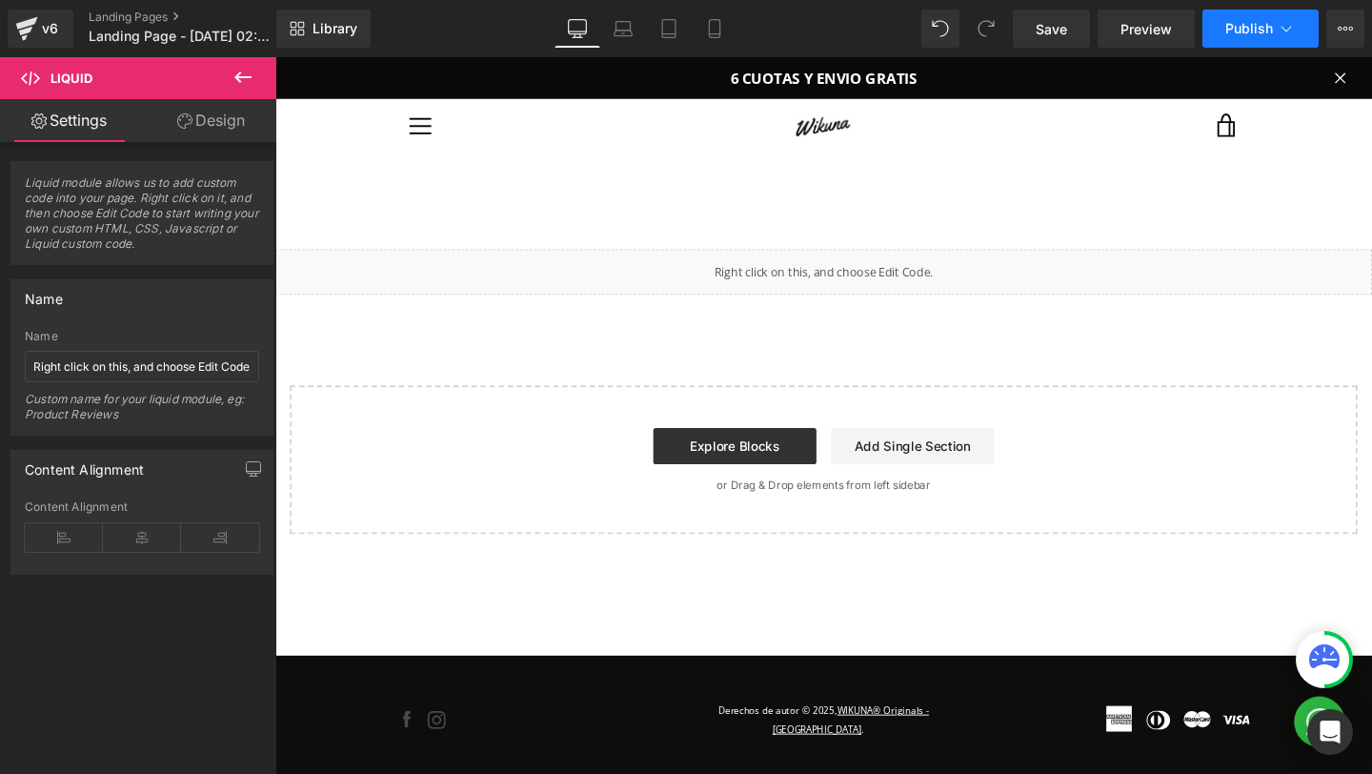
click at [1248, 32] on span "Publish" at bounding box center [1249, 28] width 48 height 15
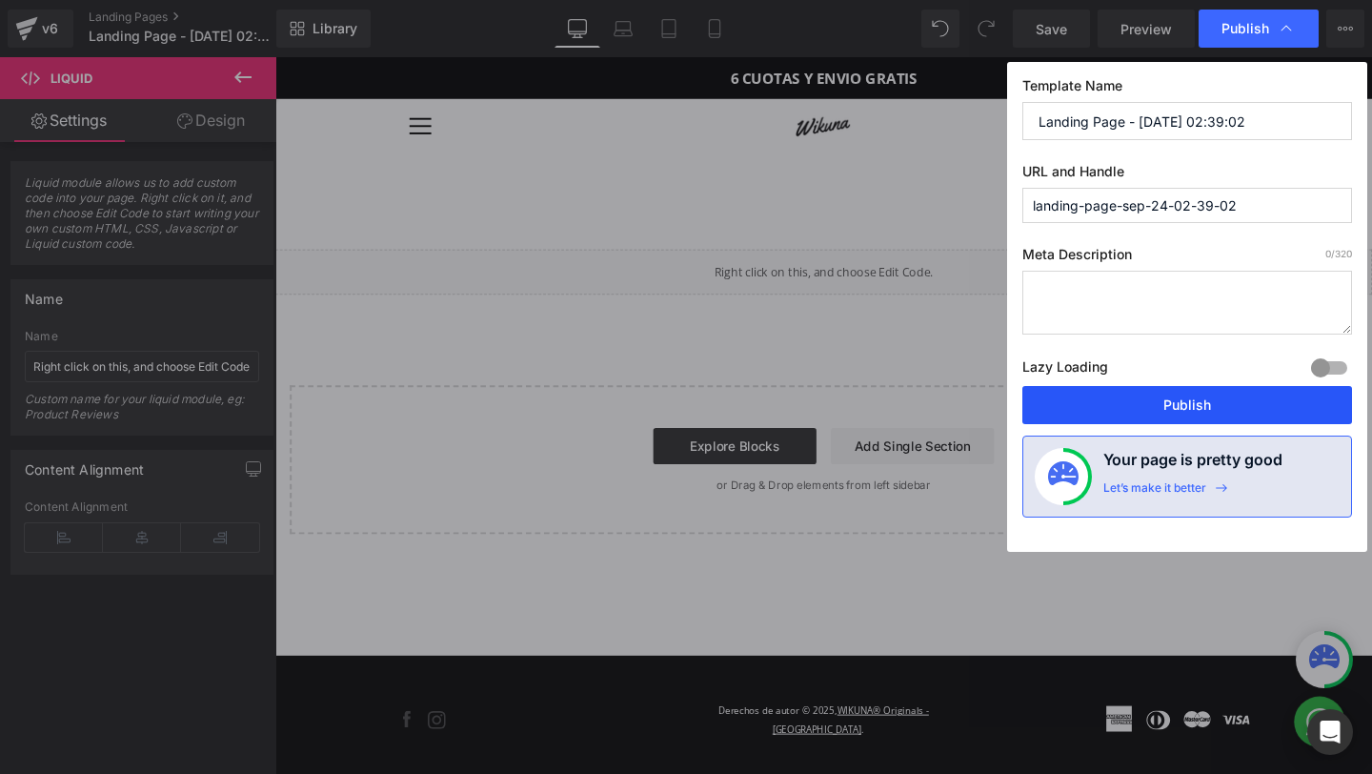
drag, startPoint x: 1159, startPoint y: 394, endPoint x: 856, endPoint y: 152, distance: 387.8
click at [1159, 394] on button "Publish" at bounding box center [1187, 405] width 330 height 38
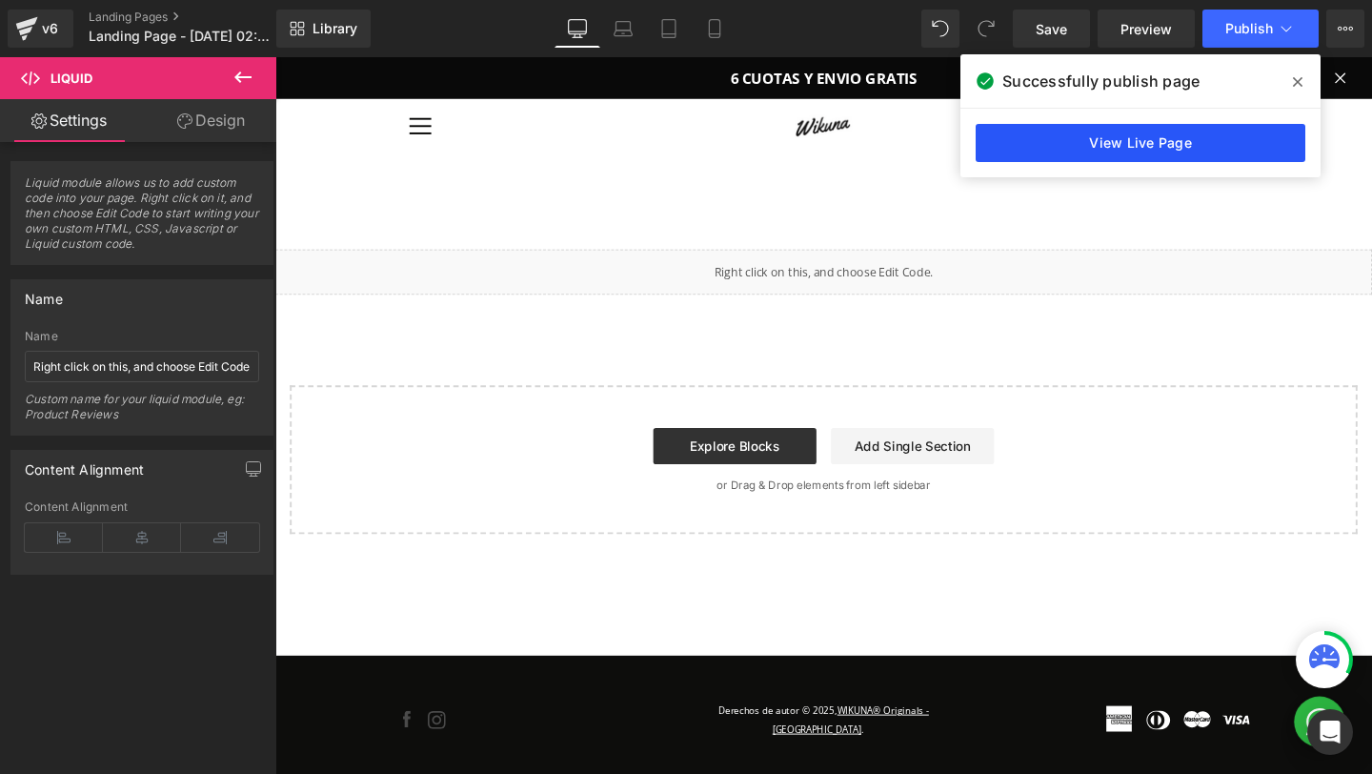
click at [1214, 152] on link "View Live Page" at bounding box center [1141, 143] width 330 height 38
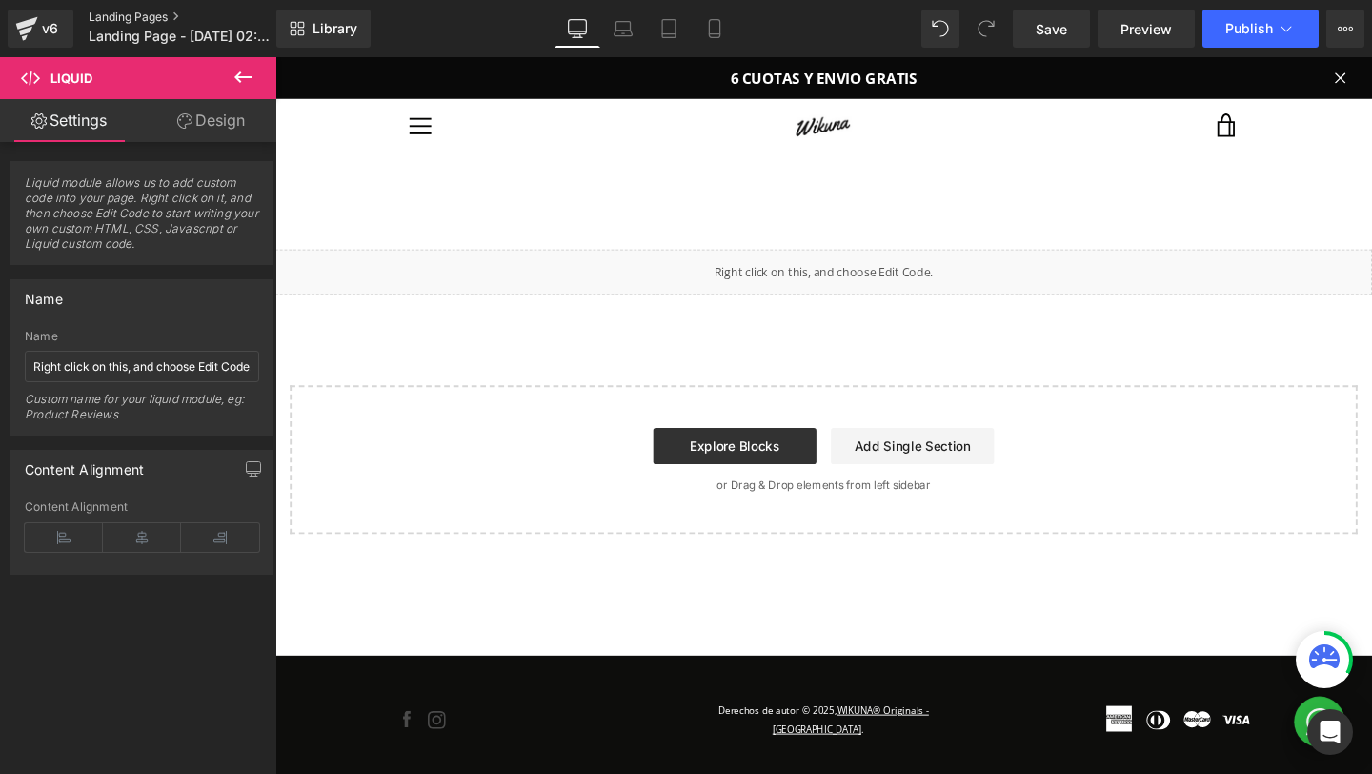
click at [114, 10] on link "Landing Pages" at bounding box center [198, 17] width 219 height 15
